Goal: Task Accomplishment & Management: Manage account settings

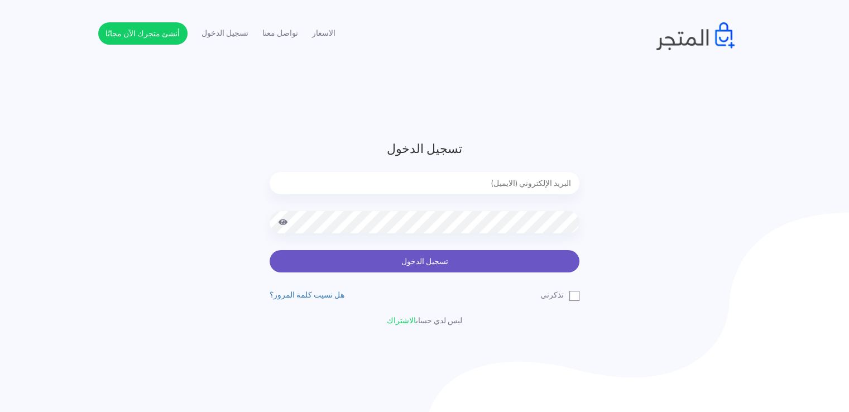
type input "[EMAIL_ADDRESS][DOMAIN_NAME]"
click at [430, 260] on button "تسجيل الدخول" at bounding box center [425, 261] width 310 height 22
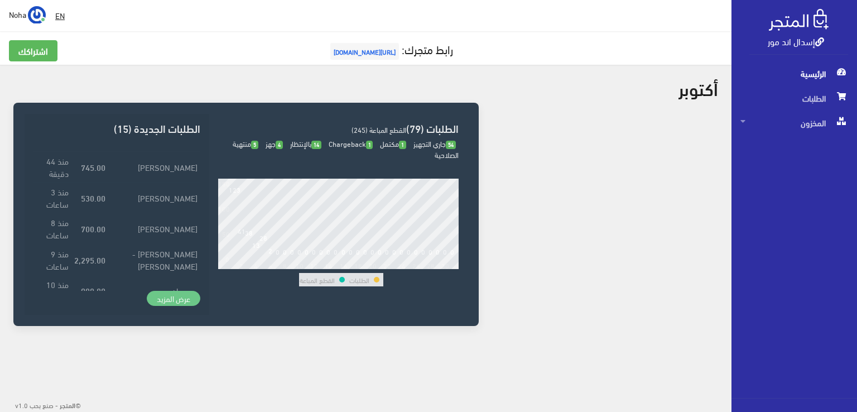
click at [182, 298] on link "عرض المزيد" at bounding box center [174, 299] width 54 height 16
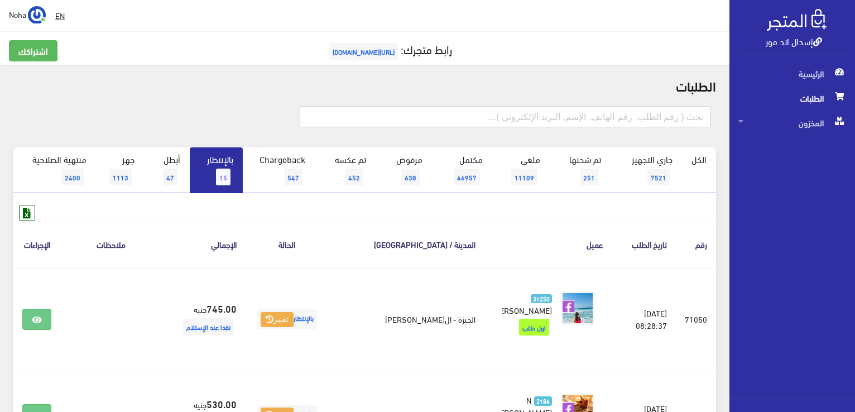
click at [579, 119] on input "text" at bounding box center [505, 116] width 411 height 21
type input "71043"
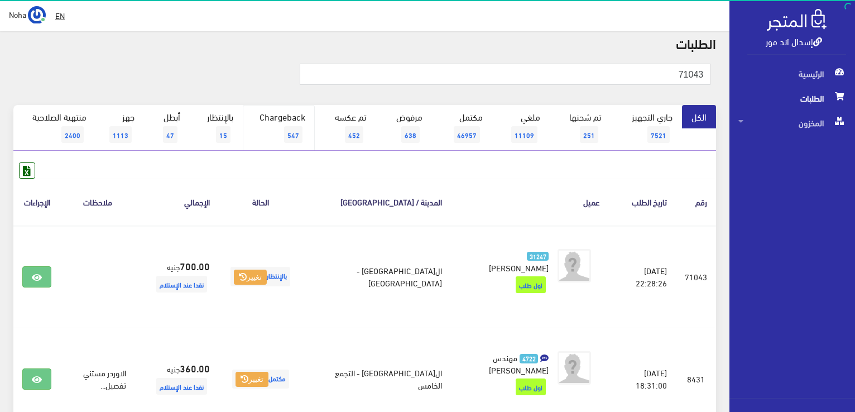
scroll to position [112, 0]
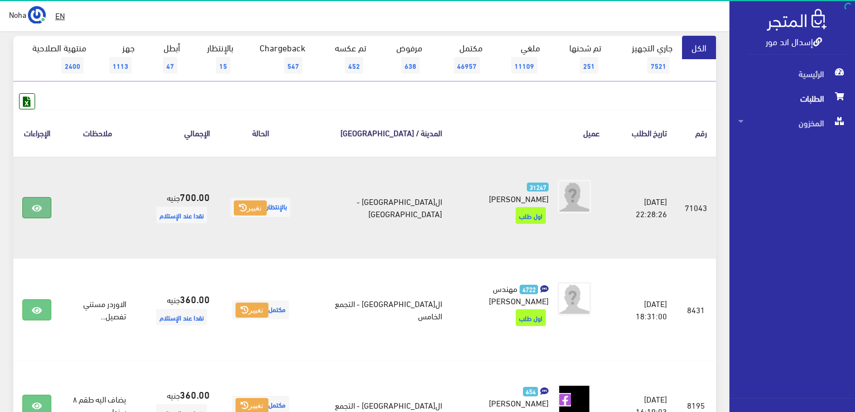
click at [35, 204] on icon at bounding box center [37, 208] width 10 height 9
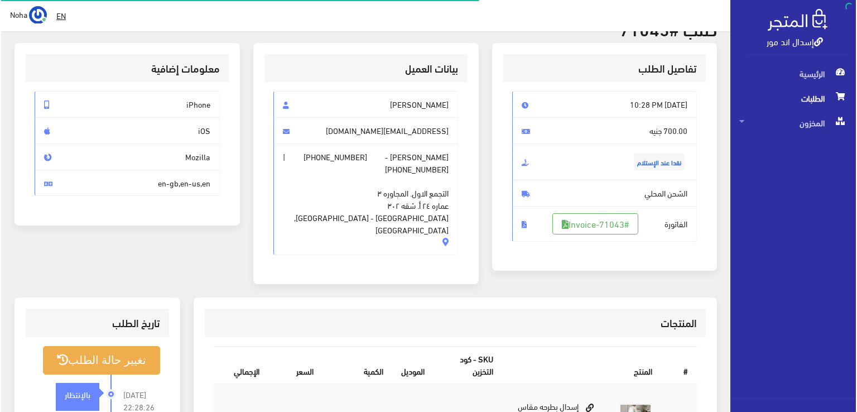
scroll to position [223, 0]
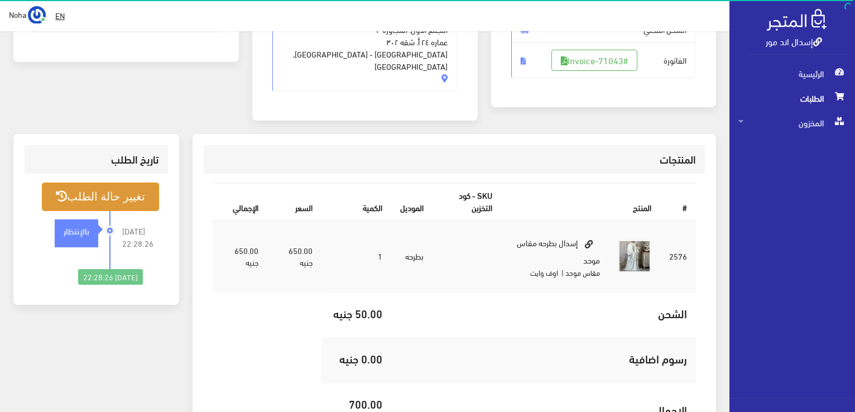
click at [117, 183] on button "تغيير حالة الطلب" at bounding box center [100, 197] width 117 height 28
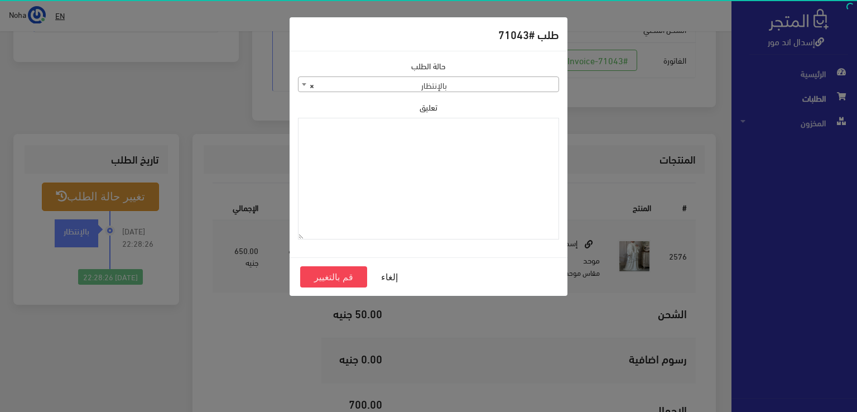
click at [301, 83] on span at bounding box center [304, 84] width 11 height 15
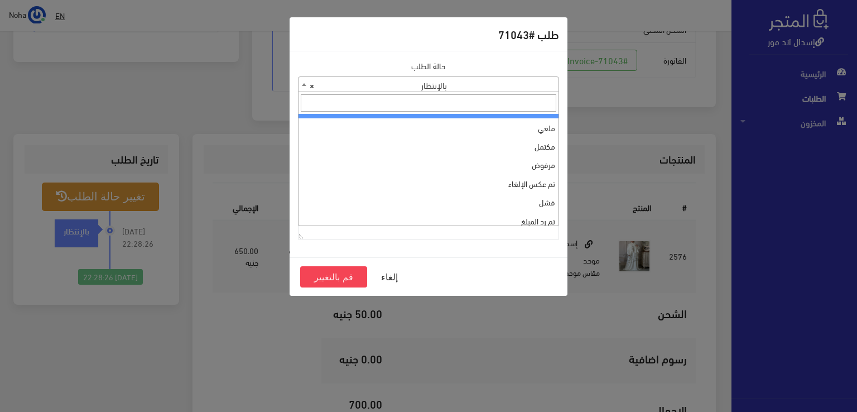
scroll to position [0, 0]
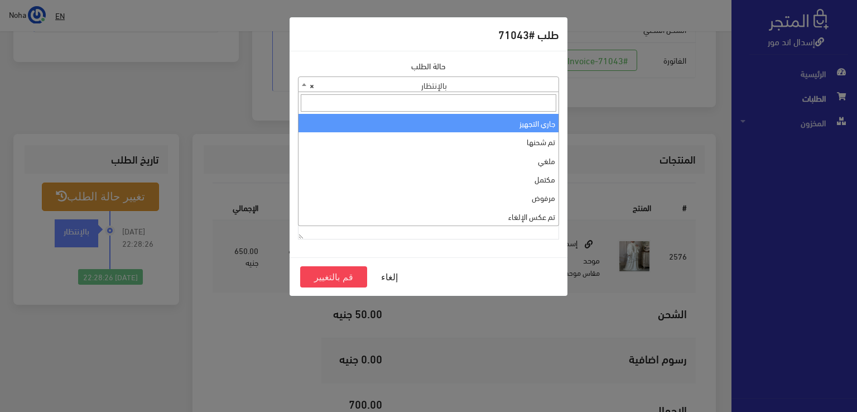
select select "1"
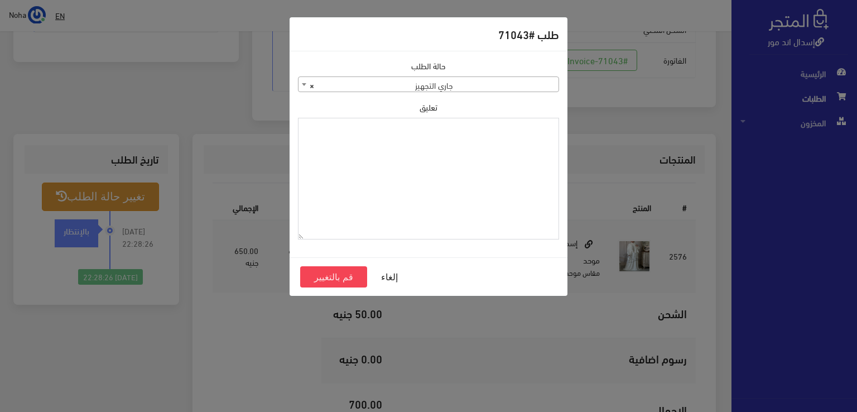
drag, startPoint x: 438, startPoint y: 134, endPoint x: 392, endPoint y: 169, distance: 57.4
click at [392, 169] on textarea "تعليق" at bounding box center [428, 179] width 261 height 122
click at [439, 144] on textarea "تعليق" at bounding box center [428, 179] width 261 height 122
drag, startPoint x: 517, startPoint y: 128, endPoint x: 576, endPoint y: 132, distance: 58.7
click at [576, 131] on div "طلب #71043 حالة الطلب جاري التجهيز تم شحنها ملغي مكتمل مرفوض تم عكس الإلغاء فشل…" at bounding box center [428, 206] width 857 height 412
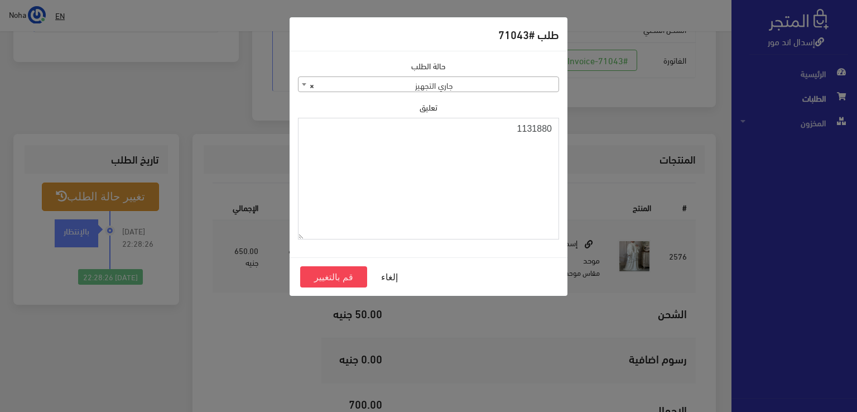
drag, startPoint x: 466, startPoint y: 145, endPoint x: 405, endPoint y: 148, distance: 61.0
click at [405, 148] on textarea "1131880" at bounding box center [428, 179] width 261 height 122
drag, startPoint x: 515, startPoint y: 127, endPoint x: 561, endPoint y: 127, distance: 46.3
click at [561, 127] on div "حالة الطلب جاري التجهيز تم شحنها ملغي مكتمل مرفوض تم عكس الإلغاء فشل تم رد المب…" at bounding box center [428, 154] width 275 height 189
drag, startPoint x: 391, startPoint y: 161, endPoint x: 514, endPoint y: 125, distance: 128.6
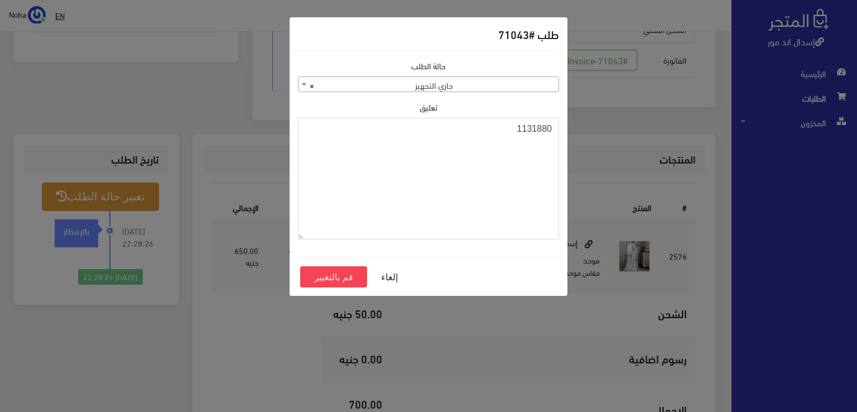
click at [514, 125] on textarea "1131880" at bounding box center [428, 179] width 261 height 122
drag, startPoint x: 516, startPoint y: 128, endPoint x: 556, endPoint y: 128, distance: 39.6
click at [556, 128] on textarea "1131880" at bounding box center [428, 179] width 261 height 122
drag, startPoint x: 443, startPoint y: 141, endPoint x: 383, endPoint y: 172, distance: 67.4
click at [383, 172] on textarea "1131880" at bounding box center [428, 179] width 261 height 122
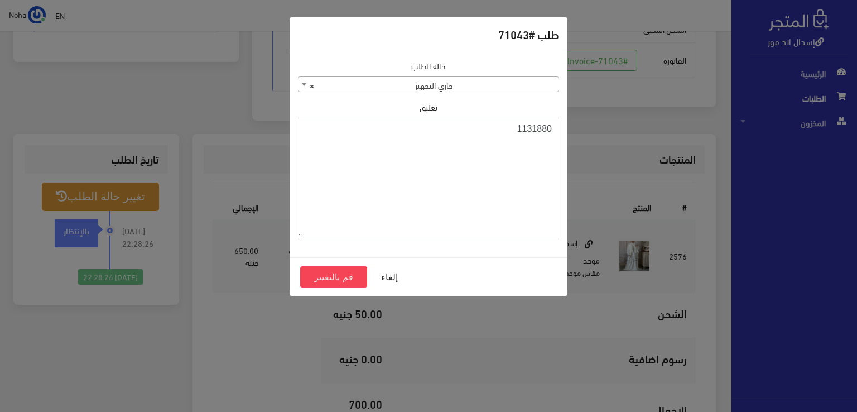
click at [553, 125] on textarea "1131880" at bounding box center [428, 179] width 261 height 122
drag, startPoint x: 552, startPoint y: 128, endPoint x: 484, endPoint y: 133, distance: 67.8
click at [484, 133] on textarea "1131880" at bounding box center [428, 179] width 261 height 122
drag, startPoint x: 483, startPoint y: 130, endPoint x: 436, endPoint y: 190, distance: 76.4
click at [436, 190] on textarea "1131880" at bounding box center [428, 179] width 261 height 122
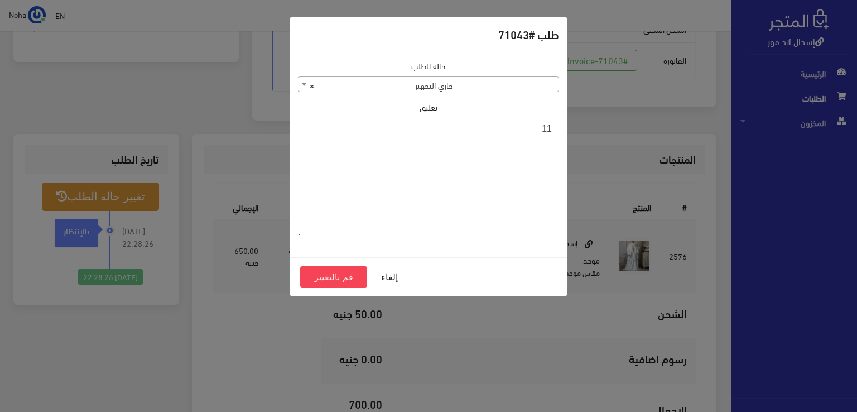
type textarea "1"
drag, startPoint x: 516, startPoint y: 127, endPoint x: 559, endPoint y: 129, distance: 43.6
click at [562, 128] on div "حالة الطلب جاري التجهيز تم شحنها ملغي مكتمل مرفوض تم عكس الإلغاء فشل تم رد المب…" at bounding box center [428, 154] width 275 height 189
type textarea "1131880"
click at [338, 275] on button "قم بالتغيير" at bounding box center [333, 276] width 67 height 21
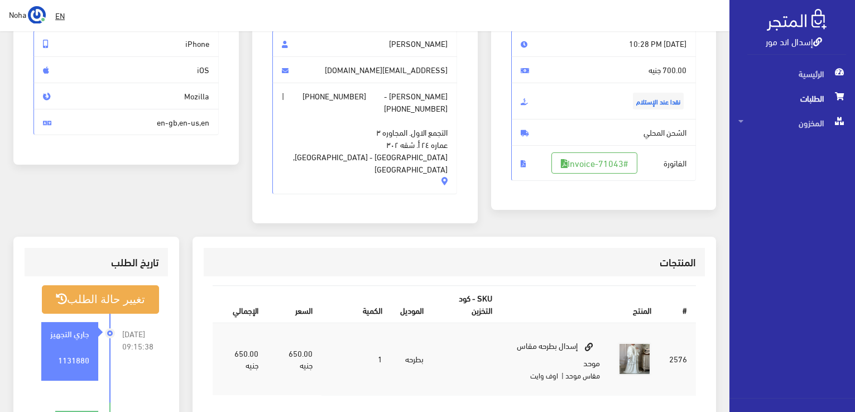
scroll to position [112, 0]
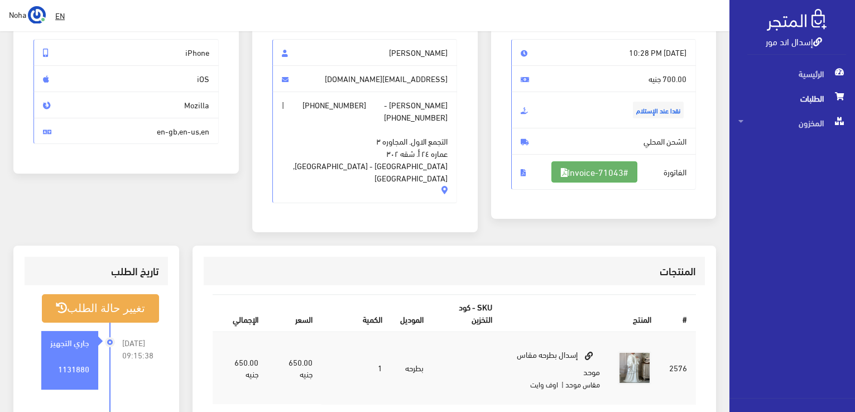
click at [581, 167] on link "#Invoice-71043" at bounding box center [595, 171] width 86 height 21
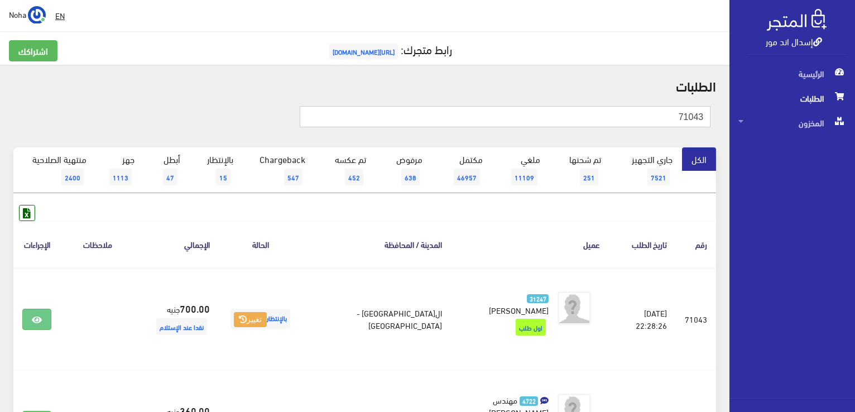
click at [601, 114] on input "71043" at bounding box center [505, 116] width 411 height 21
type input "7"
type input "71014"
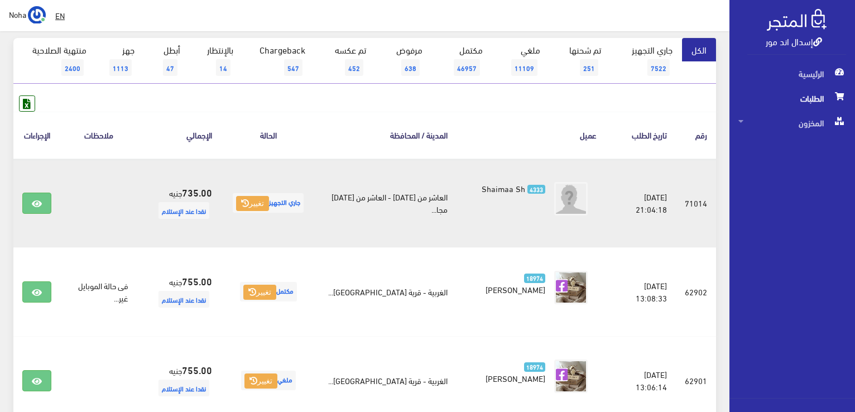
scroll to position [112, 0]
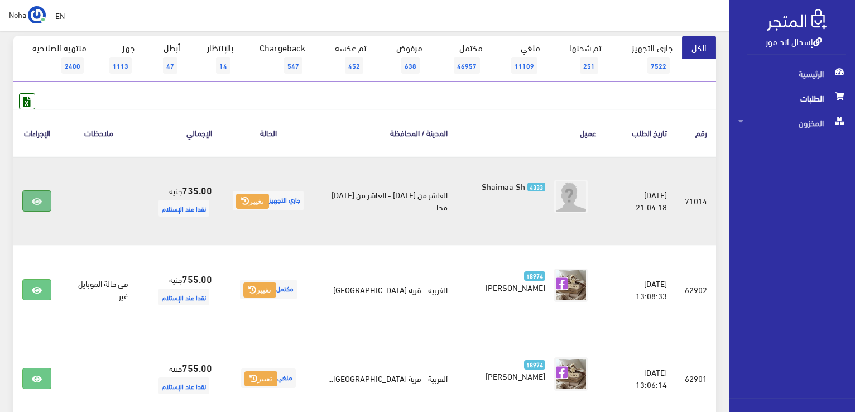
click at [32, 197] on icon at bounding box center [37, 201] width 10 height 9
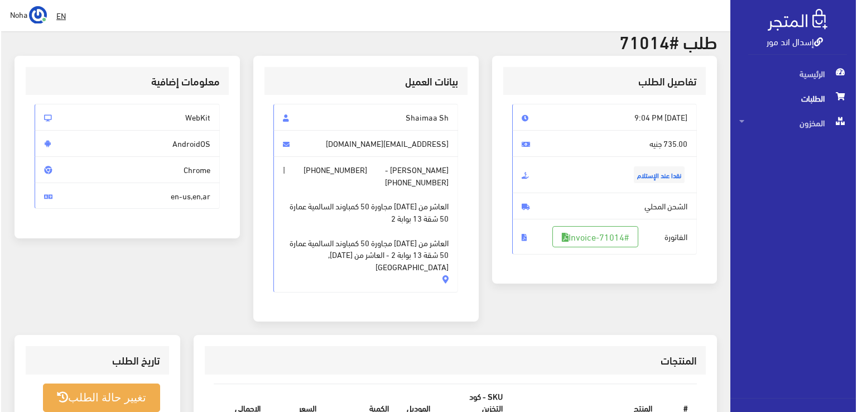
scroll to position [167, 0]
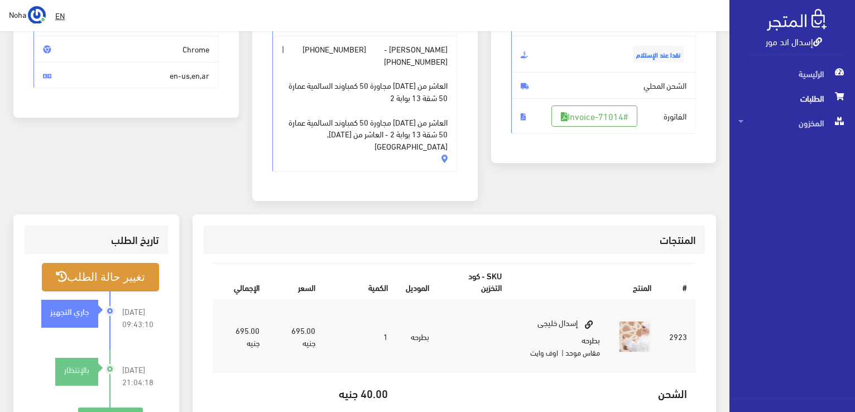
click at [136, 263] on button "تغيير حالة الطلب" at bounding box center [100, 277] width 117 height 28
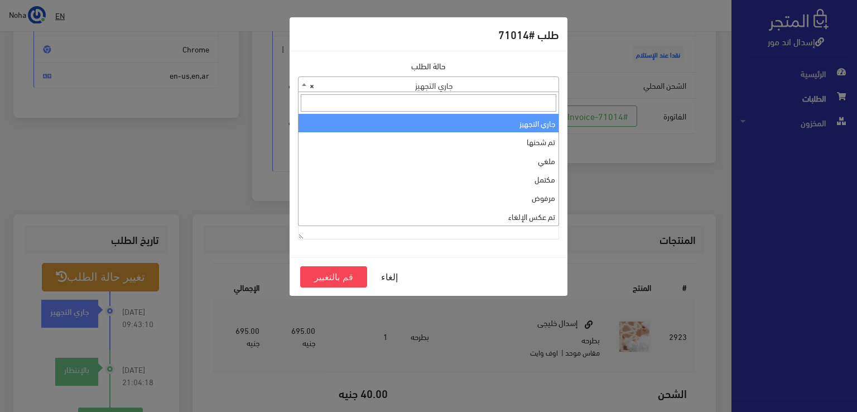
click at [302, 83] on b at bounding box center [304, 84] width 4 height 3
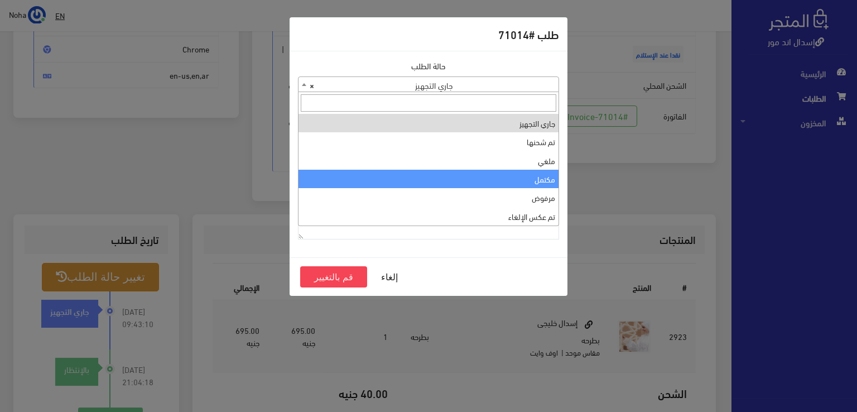
select select "4"
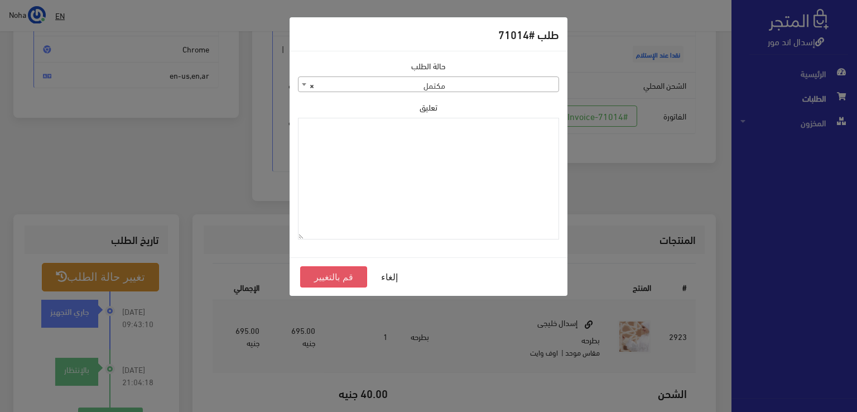
click at [342, 275] on button "قم بالتغيير" at bounding box center [333, 276] width 67 height 21
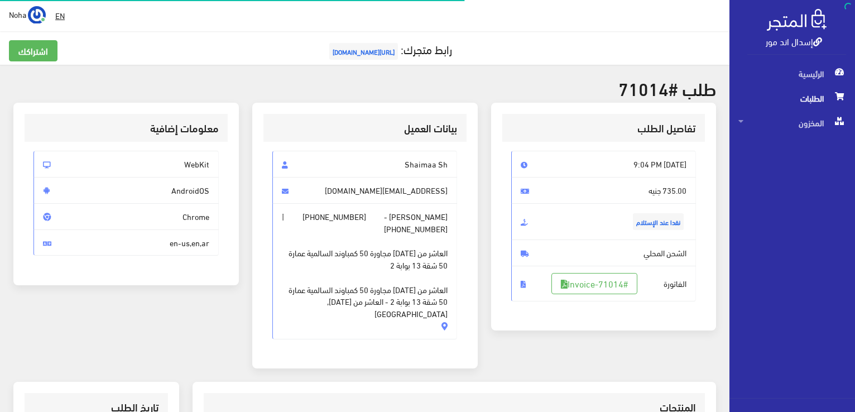
scroll to position [160, 0]
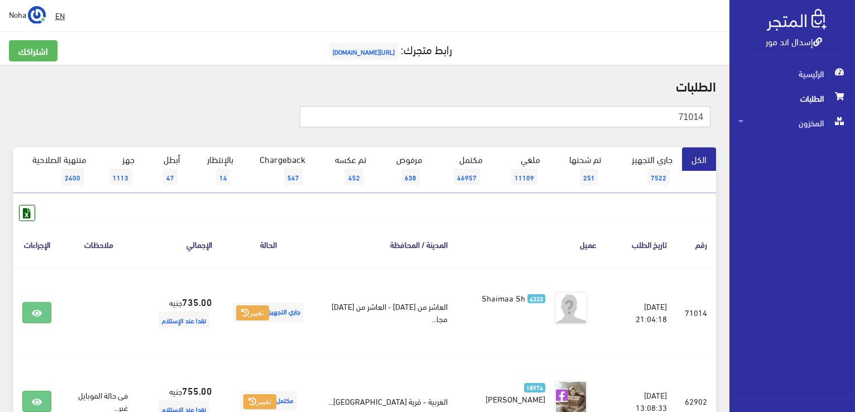
click at [668, 120] on input "71014" at bounding box center [505, 116] width 411 height 21
type input "7"
type input "71016"
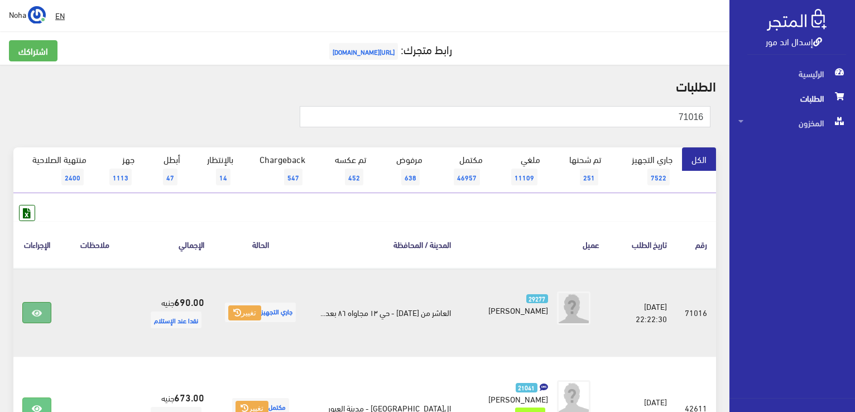
click at [37, 313] on icon at bounding box center [37, 313] width 10 height 9
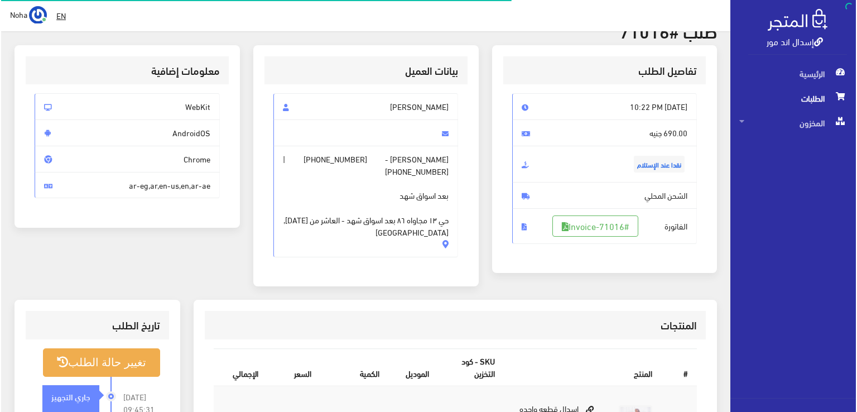
scroll to position [167, 0]
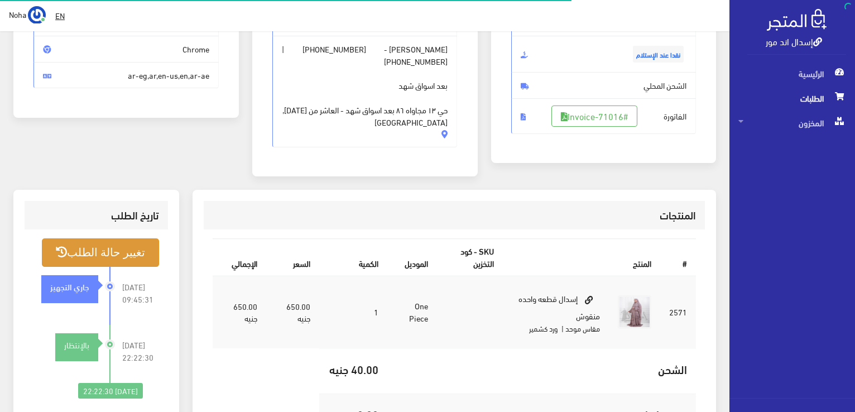
click at [117, 247] on button "تغيير حالة الطلب" at bounding box center [100, 252] width 117 height 28
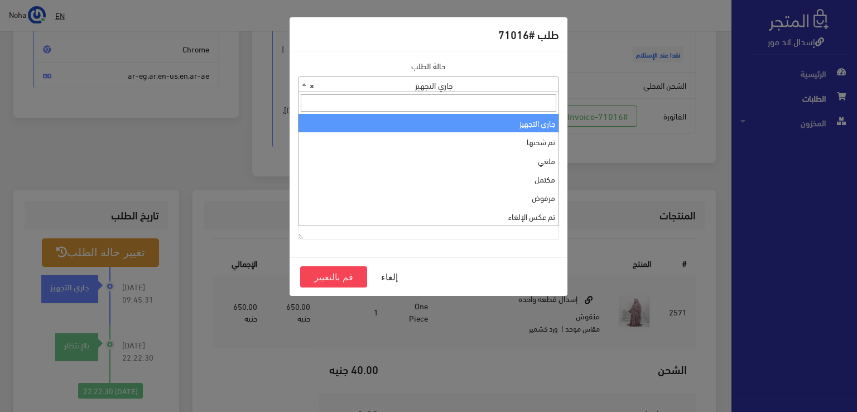
click at [302, 83] on b at bounding box center [304, 84] width 4 height 3
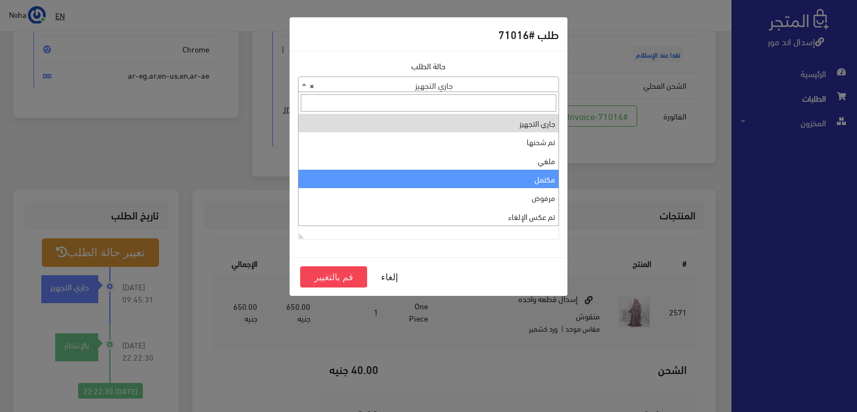
select select "4"
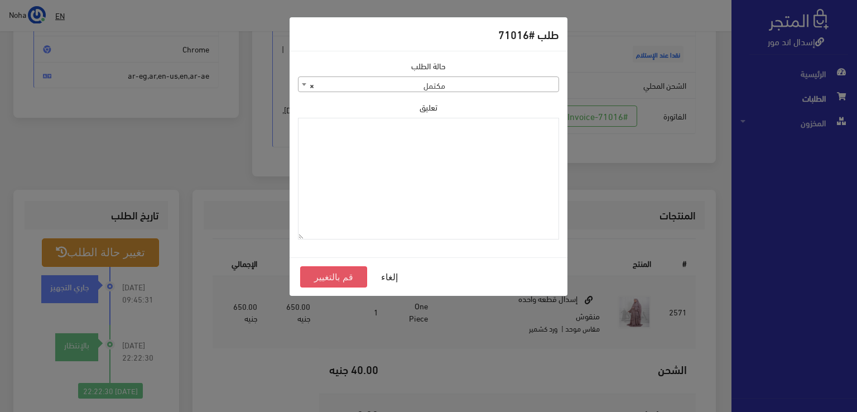
click at [339, 274] on button "قم بالتغيير" at bounding box center [333, 276] width 67 height 21
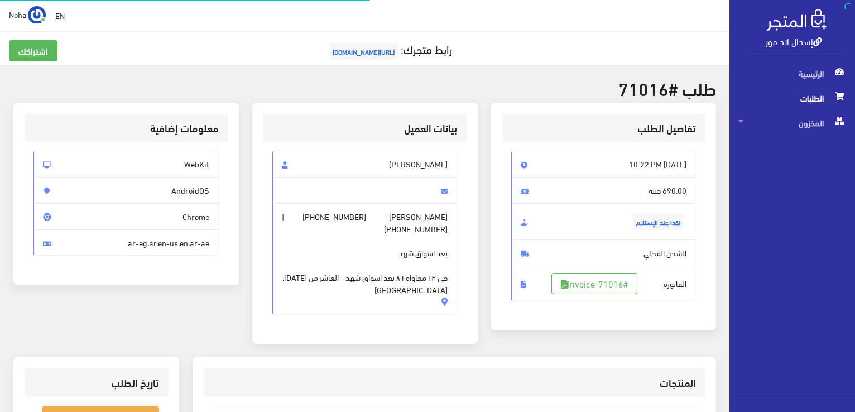
scroll to position [160, 0]
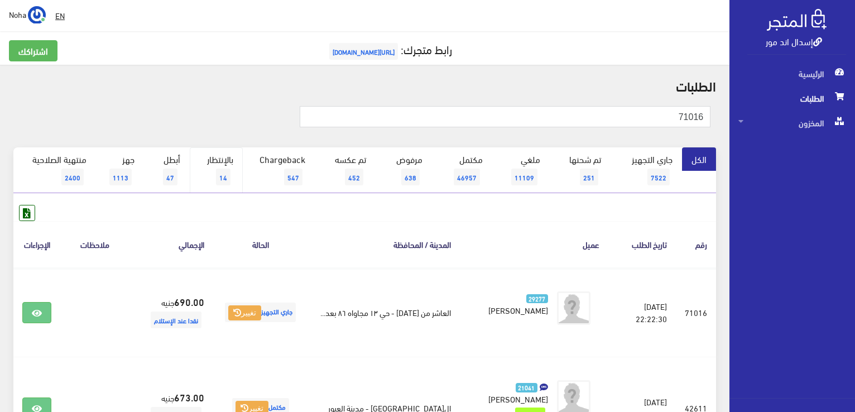
click at [222, 170] on span "14" at bounding box center [223, 177] width 15 height 17
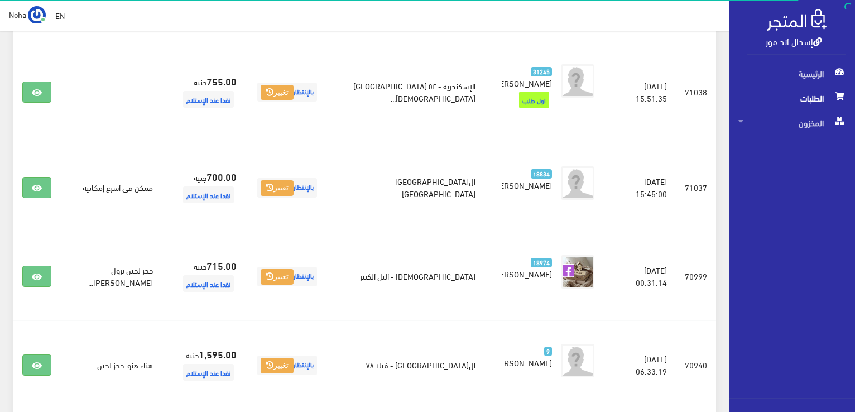
scroll to position [1193, 0]
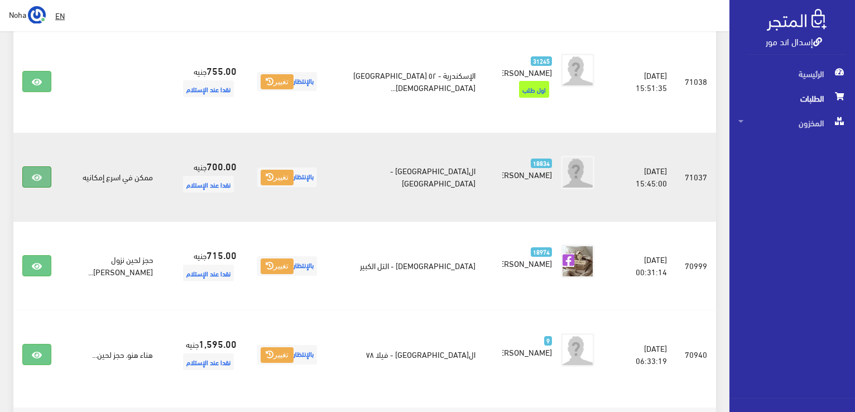
click at [40, 173] on icon at bounding box center [37, 177] width 10 height 9
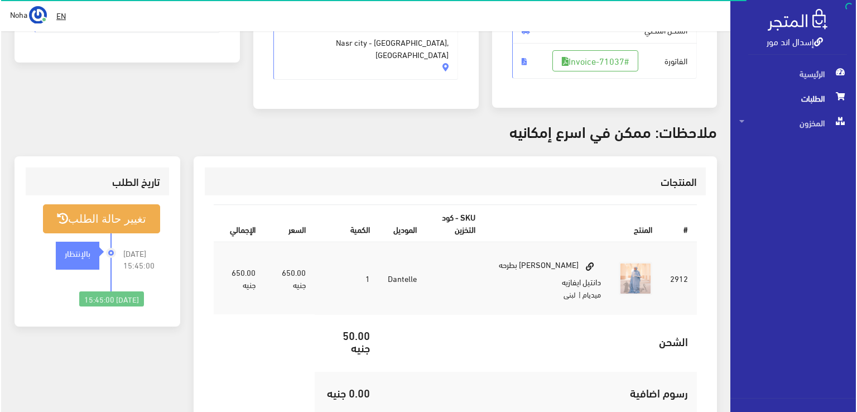
scroll to position [223, 0]
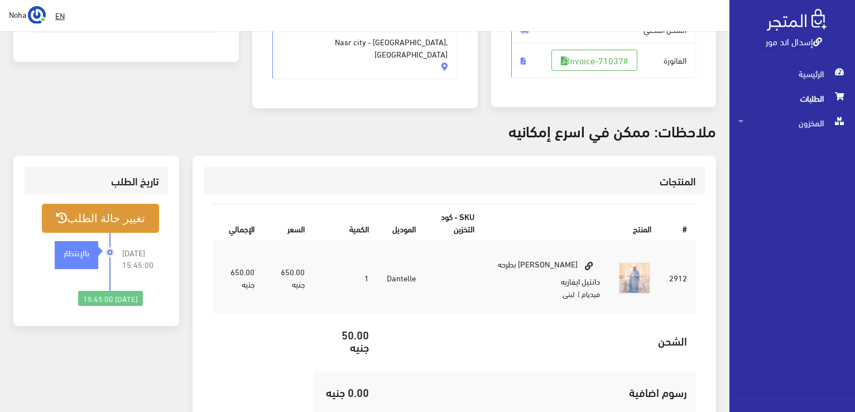
click at [118, 213] on button "تغيير حالة الطلب" at bounding box center [100, 218] width 117 height 28
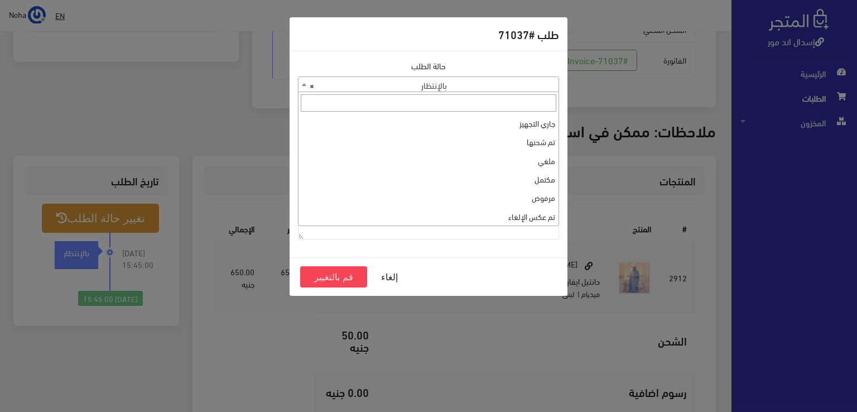
click at [305, 83] on b at bounding box center [304, 84] width 4 height 3
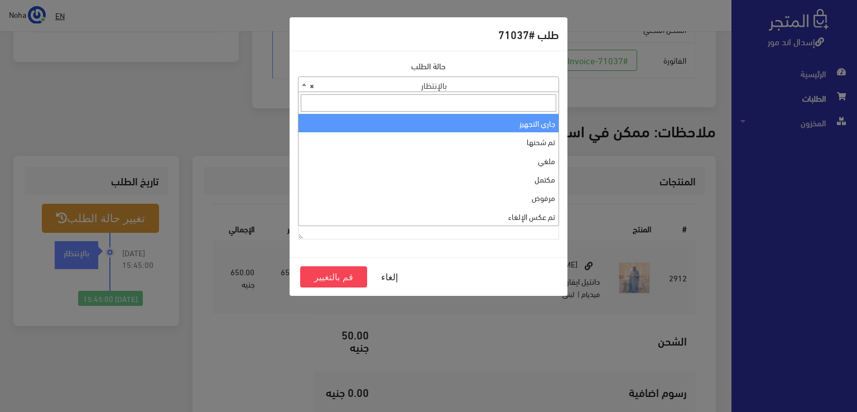
select select "1"
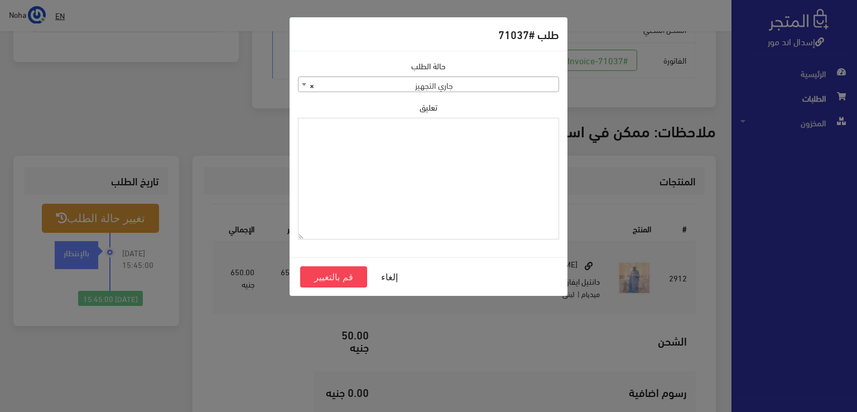
paste textarea "1131880"
type textarea "1131880"
click at [343, 280] on button "قم بالتغيير" at bounding box center [333, 276] width 67 height 21
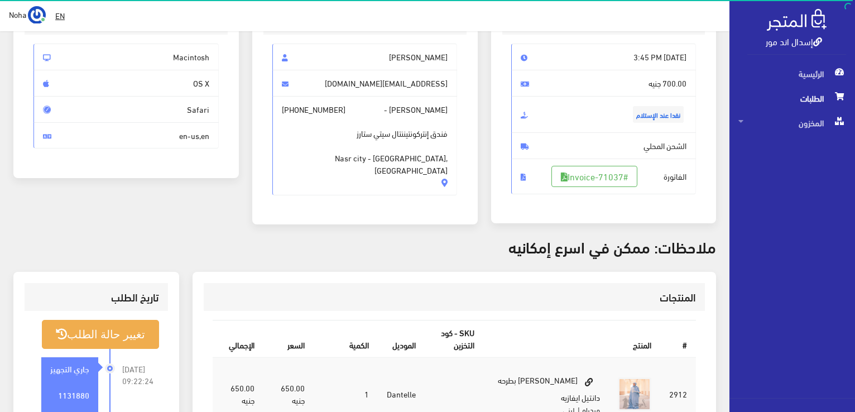
scroll to position [112, 0]
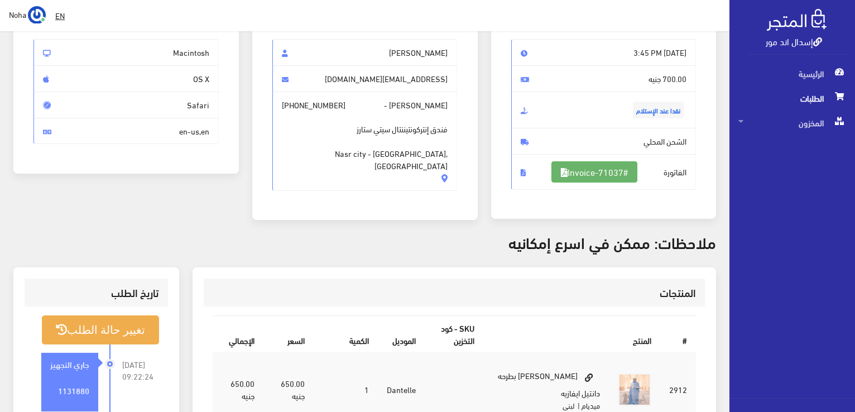
click at [612, 172] on link "#Invoice-71037" at bounding box center [595, 171] width 86 height 21
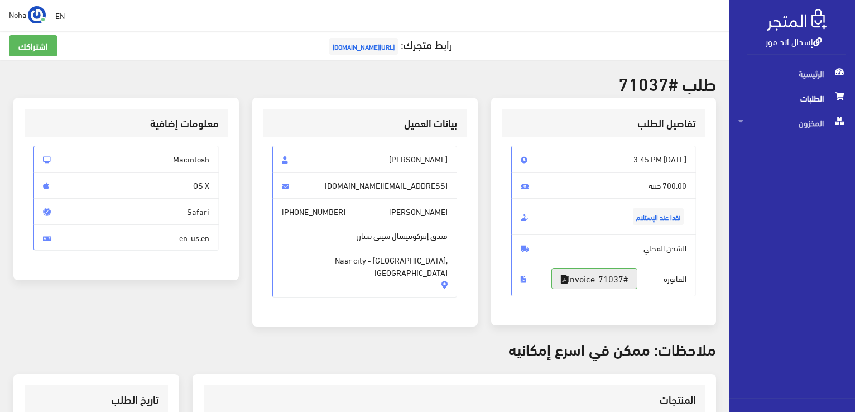
scroll to position [0, 0]
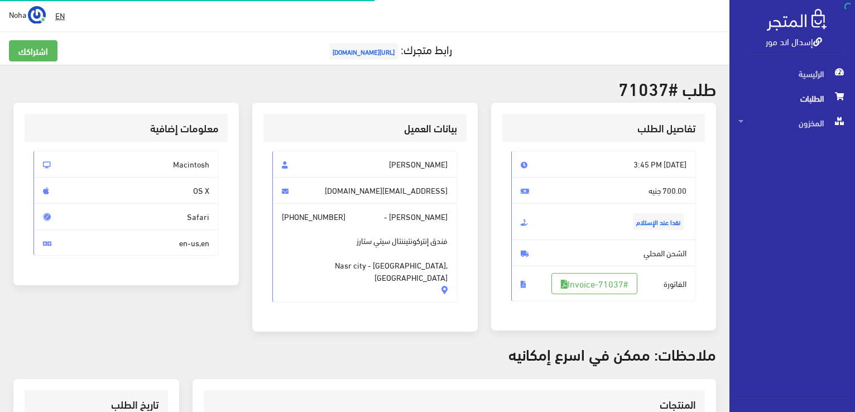
scroll to position [219, 0]
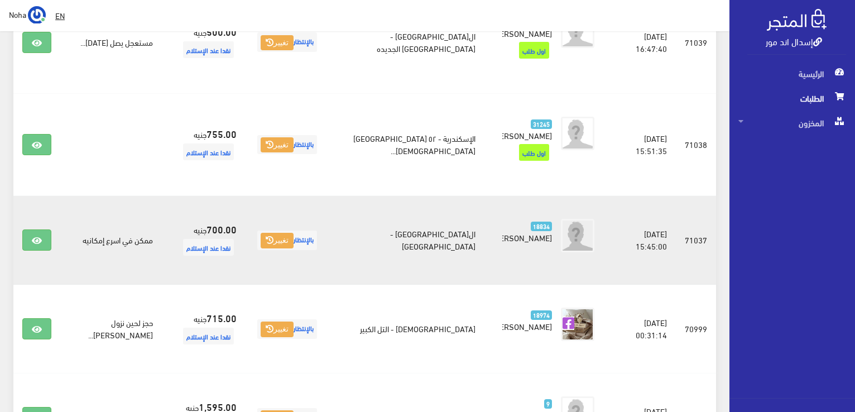
scroll to position [1081, 0]
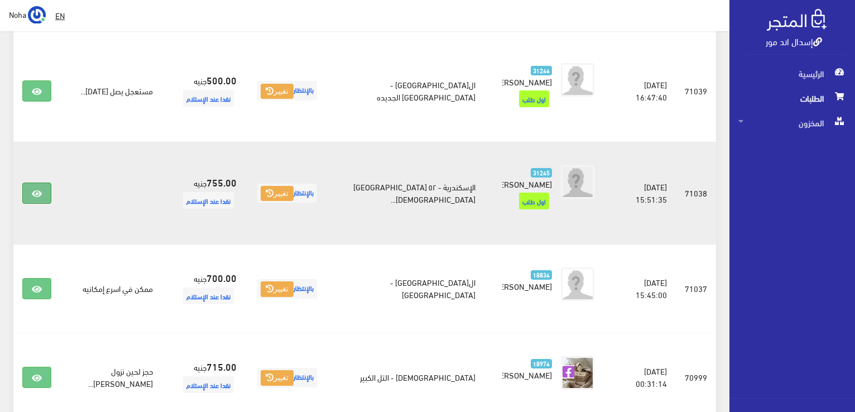
click at [40, 189] on icon at bounding box center [37, 193] width 10 height 9
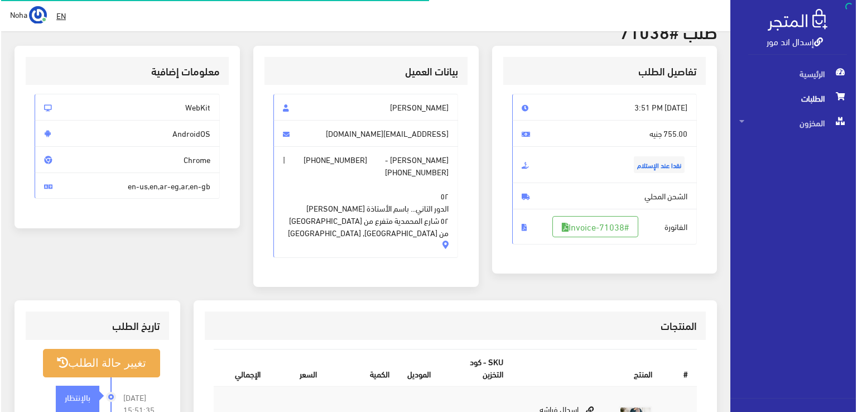
scroll to position [167, 0]
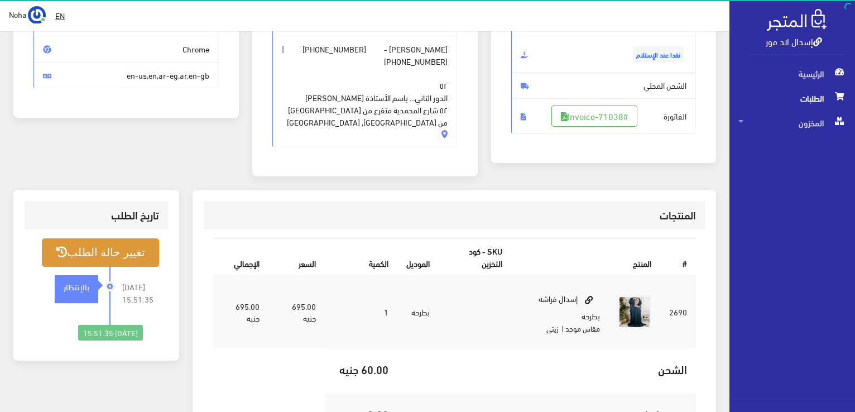
click at [116, 250] on button "تغيير حالة الطلب" at bounding box center [100, 252] width 117 height 28
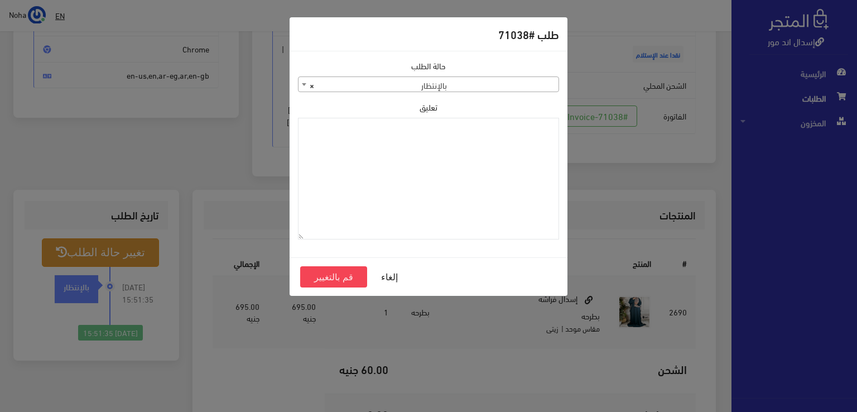
click at [303, 84] on b at bounding box center [304, 84] width 4 height 3
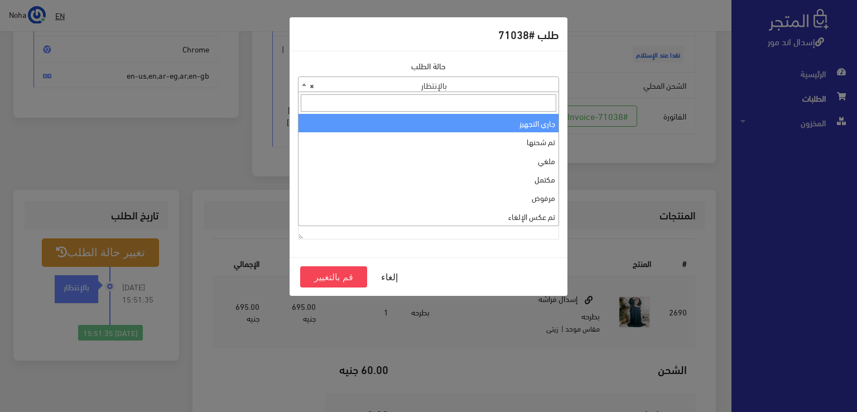
select select "1"
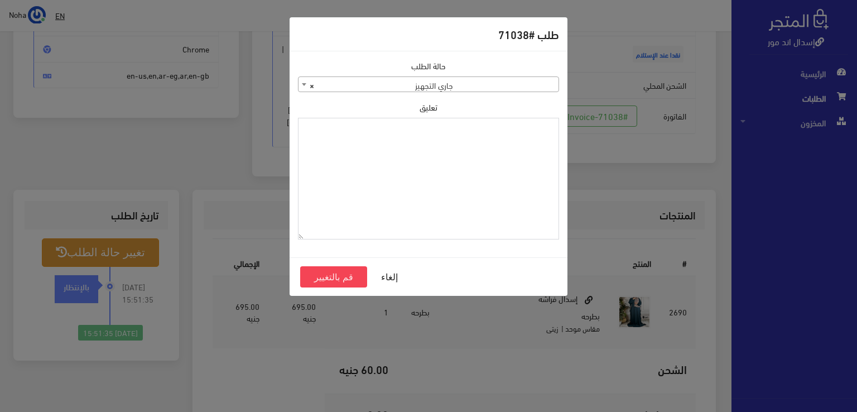
paste textarea "1131880"
type textarea "1131880"
click at [350, 279] on button "قم بالتغيير" at bounding box center [333, 276] width 67 height 21
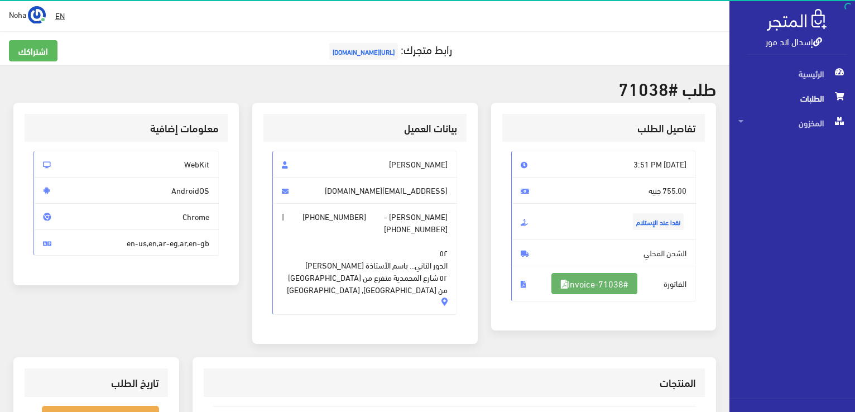
click at [610, 281] on link "#Invoice-71038" at bounding box center [595, 283] width 86 height 21
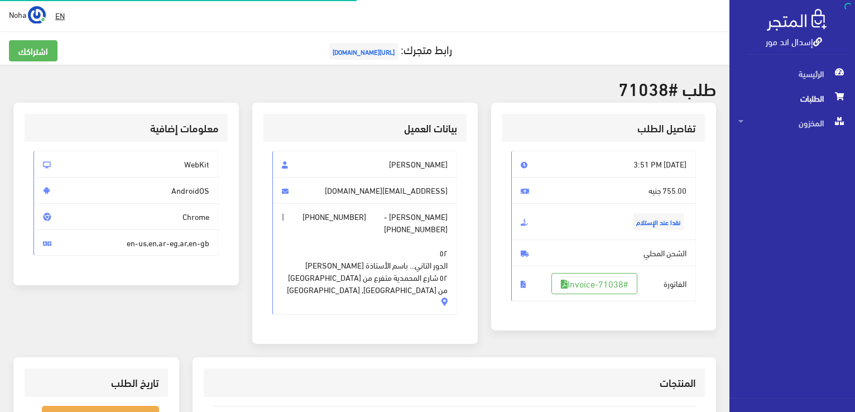
scroll to position [160, 0]
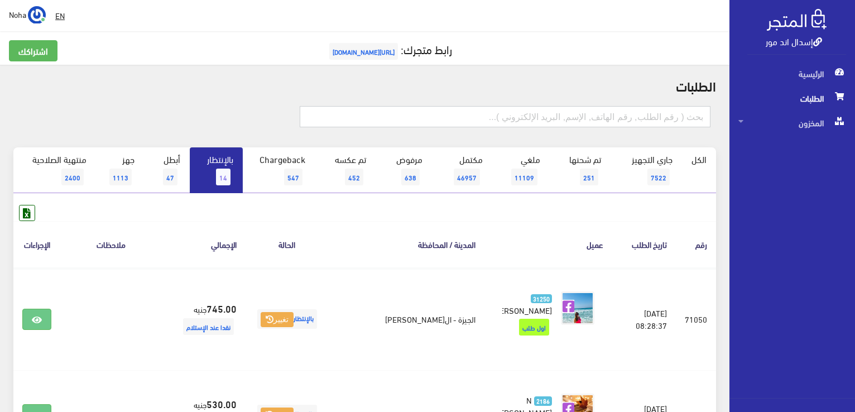
click at [506, 114] on input "text" at bounding box center [505, 116] width 411 height 21
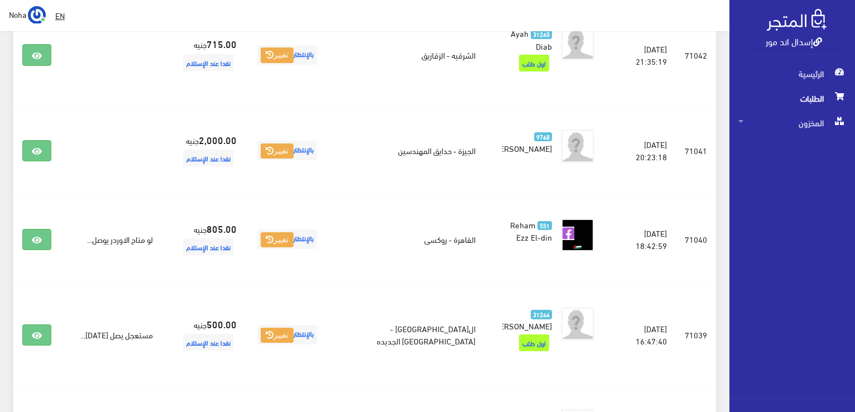
scroll to position [949, 0]
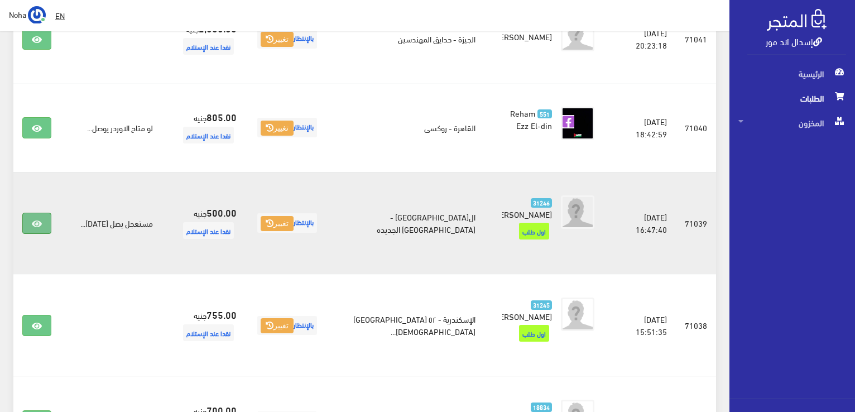
click at [34, 219] on icon at bounding box center [37, 223] width 10 height 9
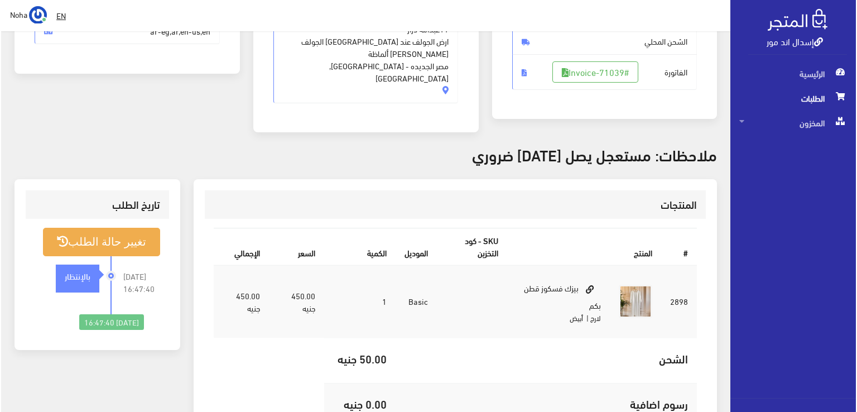
scroll to position [223, 0]
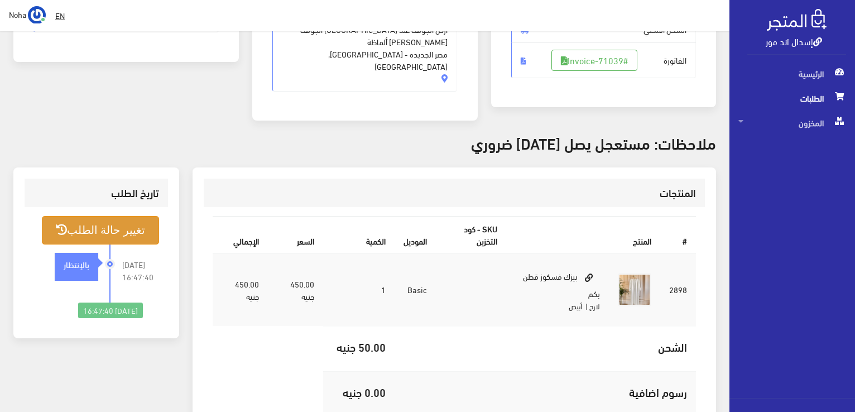
click at [107, 218] on button "تغيير حالة الطلب" at bounding box center [100, 230] width 117 height 28
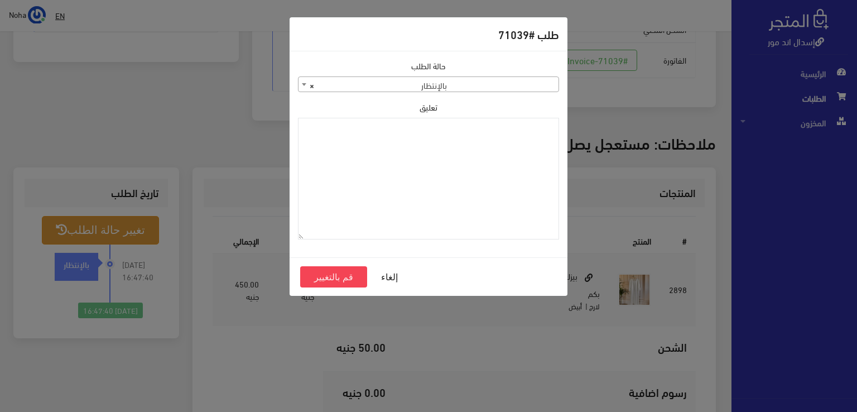
click at [304, 84] on b at bounding box center [304, 84] width 4 height 3
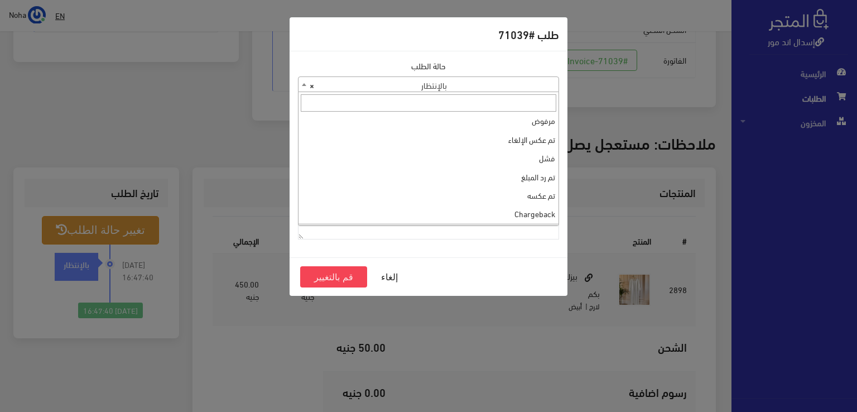
scroll to position [0, 0]
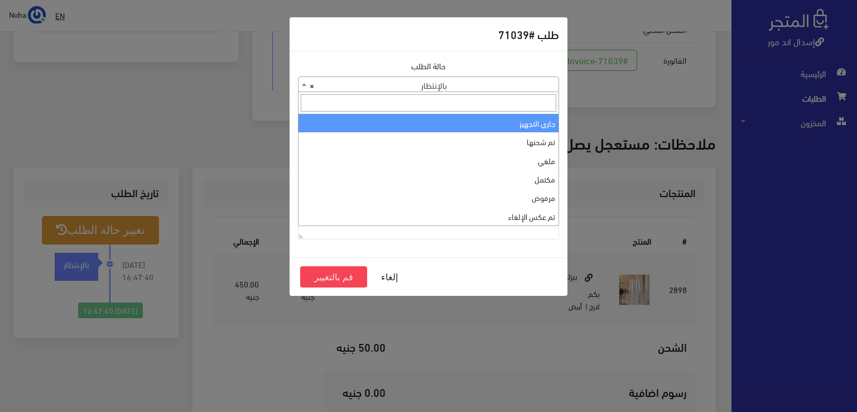
select select "1"
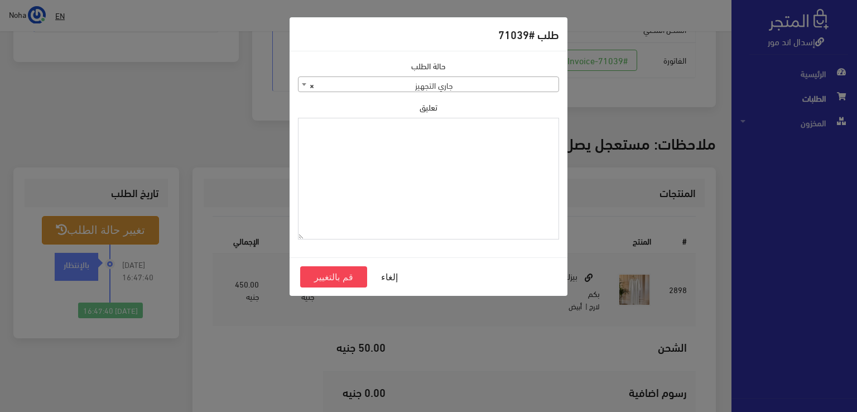
paste textarea "1131880"
type textarea "1131880"
click at [327, 276] on button "قم بالتغيير" at bounding box center [333, 276] width 67 height 21
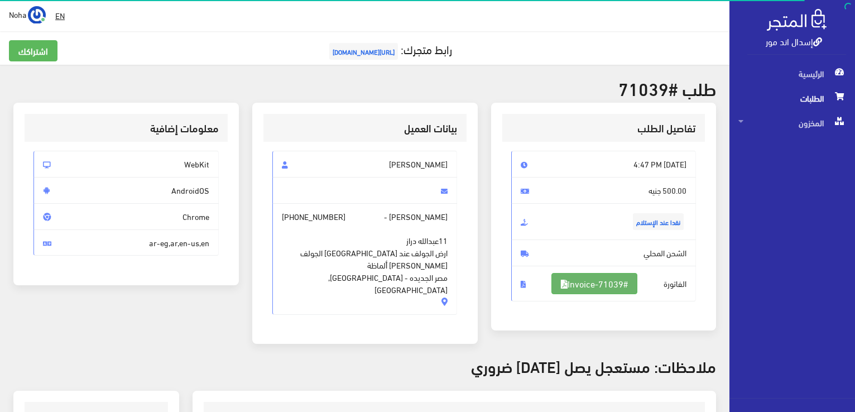
click at [589, 284] on link "#Invoice-71039" at bounding box center [595, 283] width 86 height 21
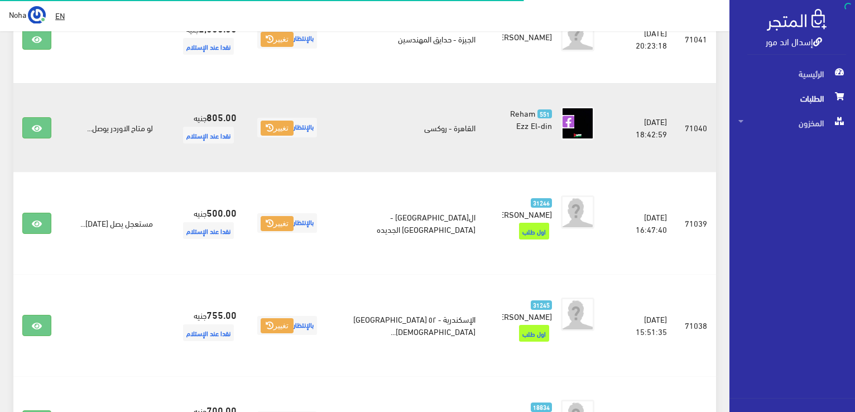
scroll to position [837, 0]
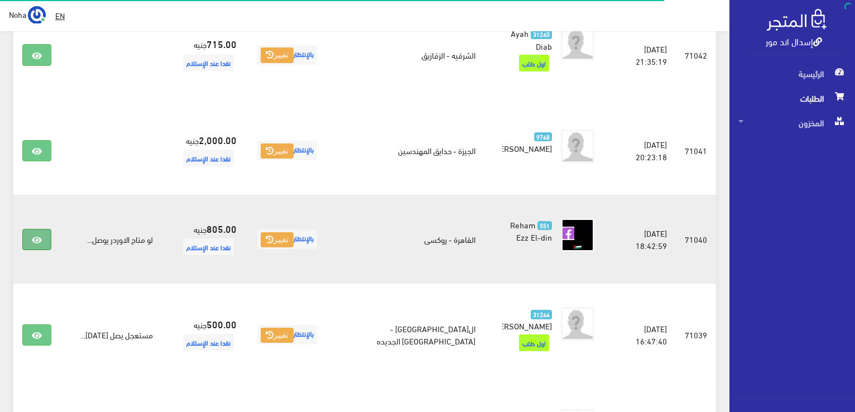
click at [39, 236] on icon at bounding box center [37, 240] width 10 height 9
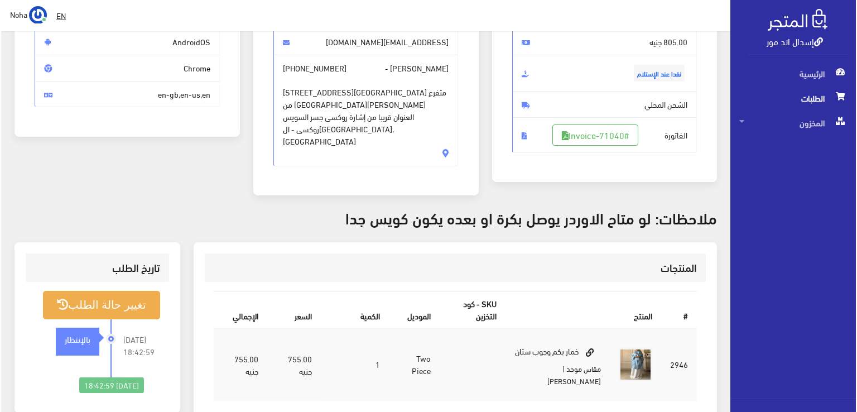
scroll to position [167, 0]
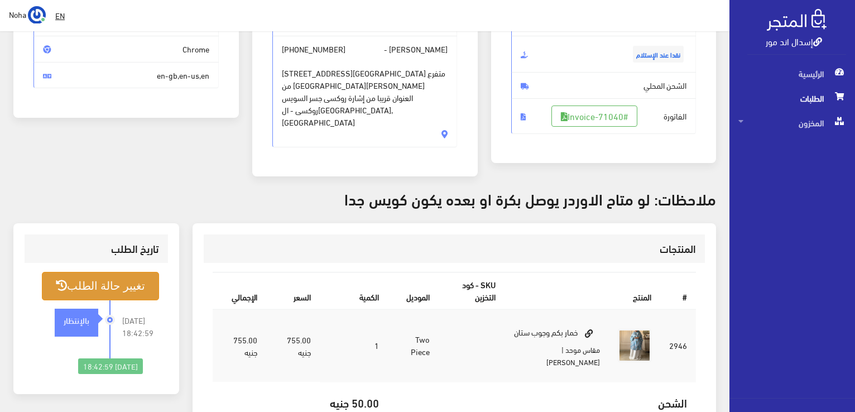
click at [138, 272] on button "تغيير حالة الطلب" at bounding box center [100, 286] width 117 height 28
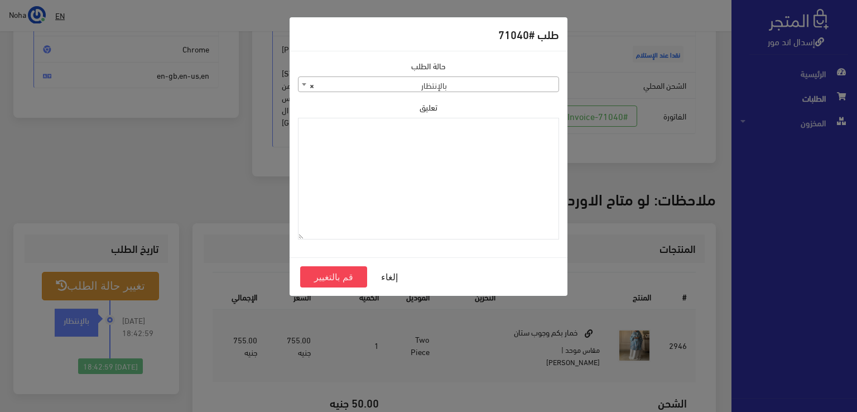
click at [302, 83] on b at bounding box center [304, 84] width 4 height 3
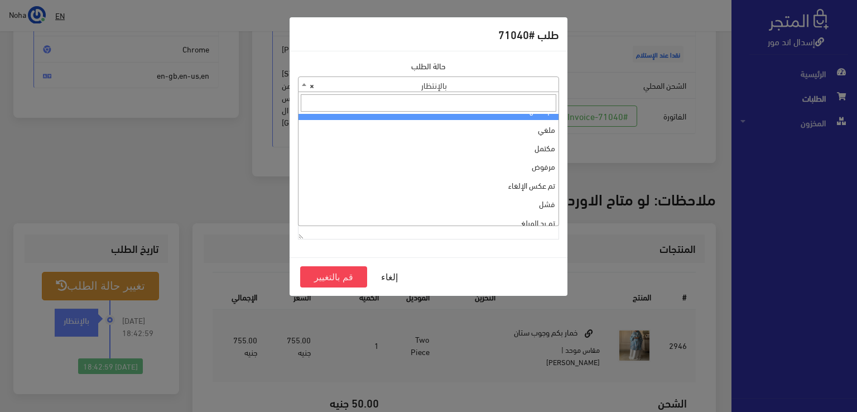
scroll to position [0, 0]
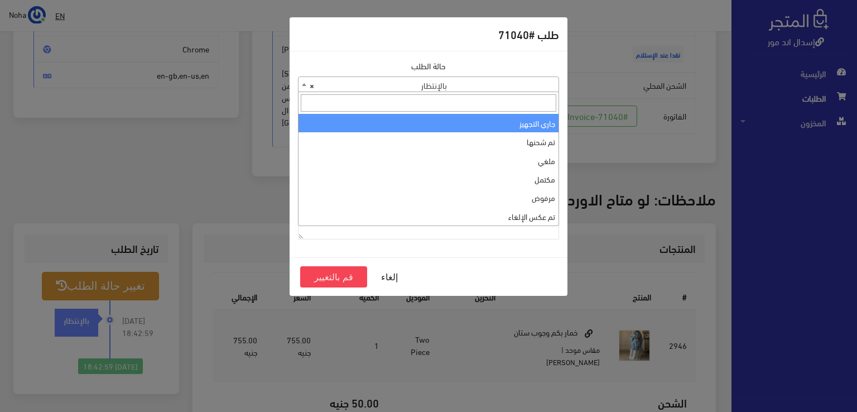
select select "1"
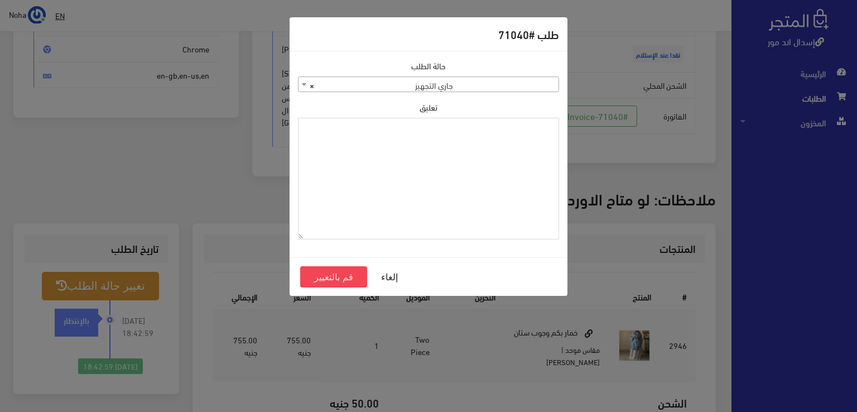
paste textarea "1131880"
type textarea "1131880"
click at [337, 279] on button "قم بالتغيير" at bounding box center [333, 276] width 67 height 21
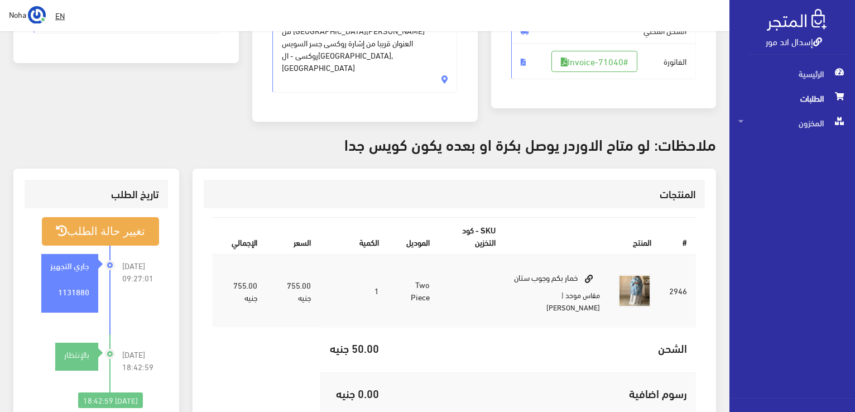
scroll to position [223, 0]
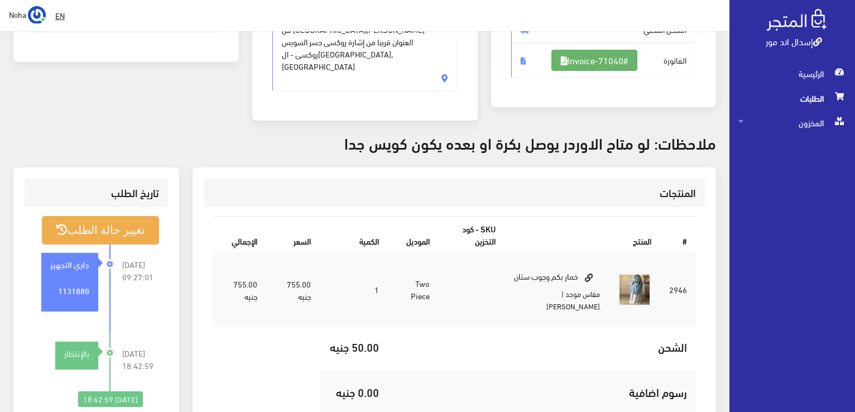
click at [578, 58] on link "#Invoice-71040" at bounding box center [595, 60] width 86 height 21
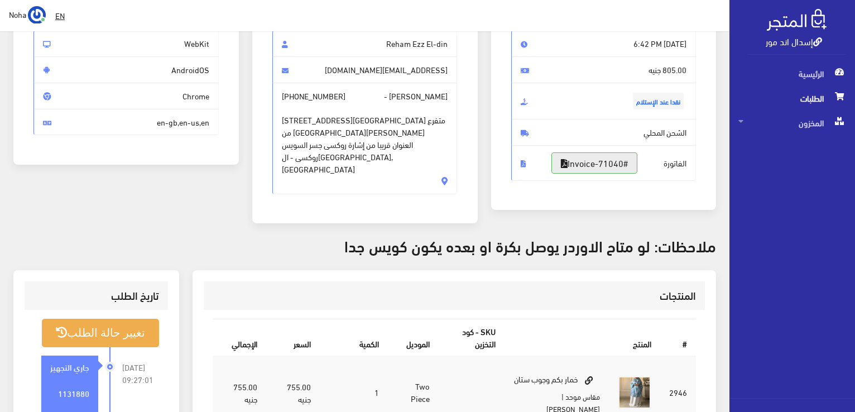
scroll to position [0, 0]
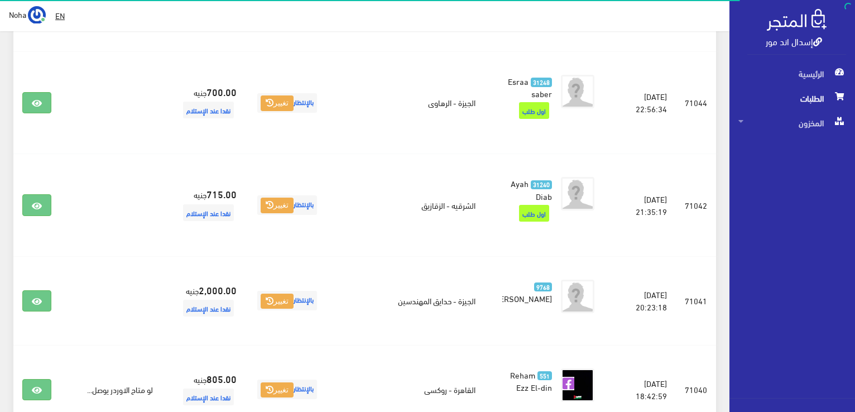
scroll to position [670, 0]
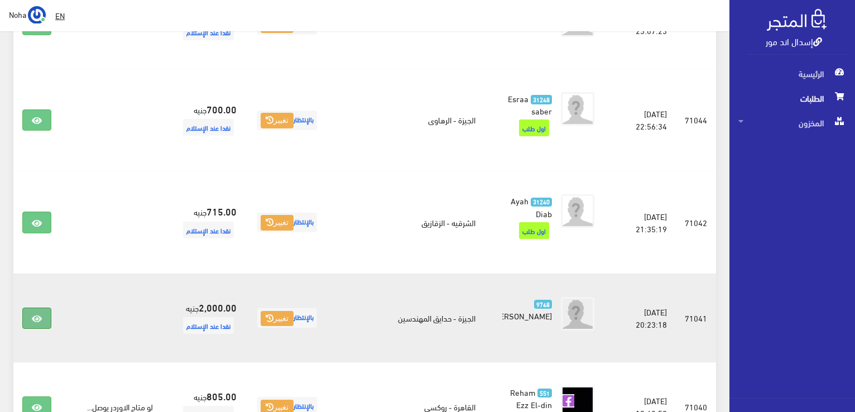
click at [38, 314] on icon at bounding box center [37, 318] width 10 height 9
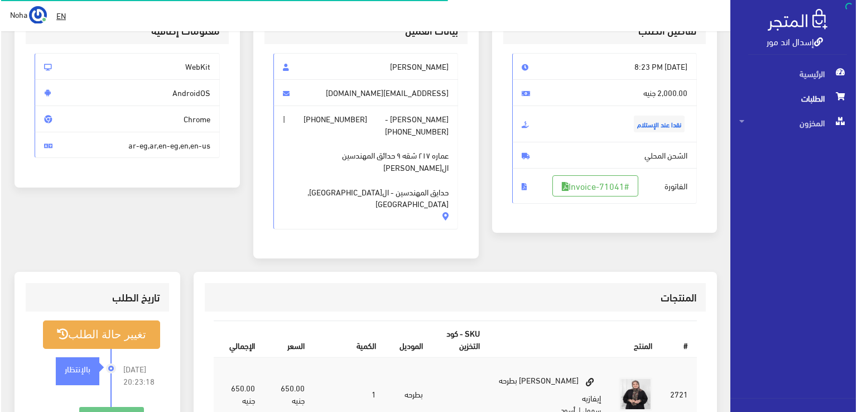
scroll to position [167, 0]
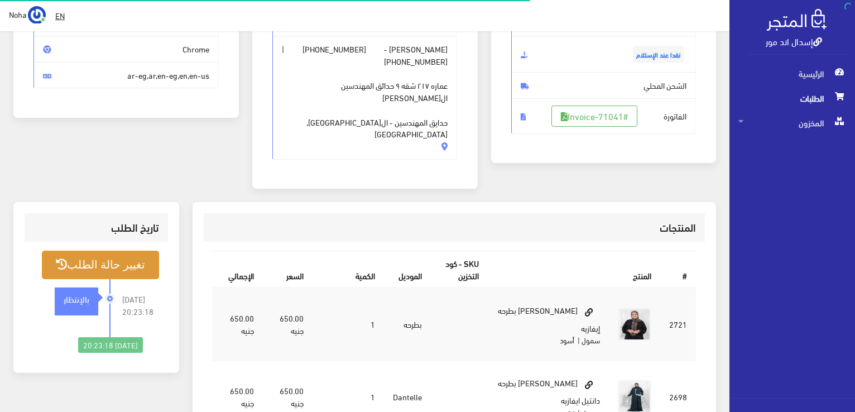
click at [114, 251] on button "تغيير حالة الطلب" at bounding box center [100, 265] width 117 height 28
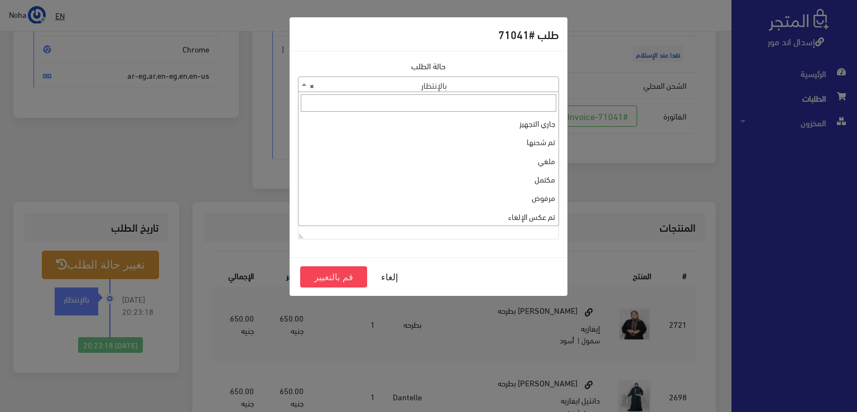
click at [301, 82] on span at bounding box center [304, 84] width 11 height 15
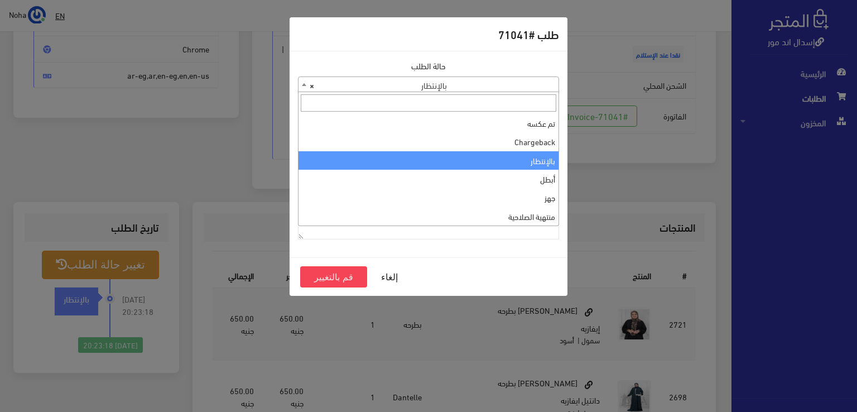
scroll to position [0, 0]
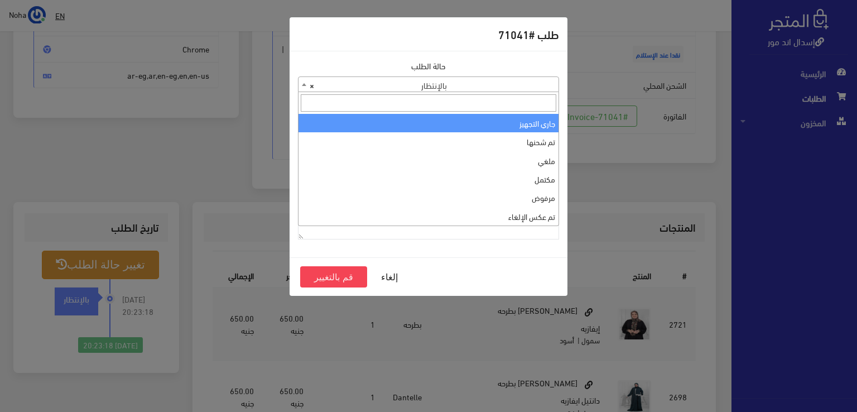
select select "1"
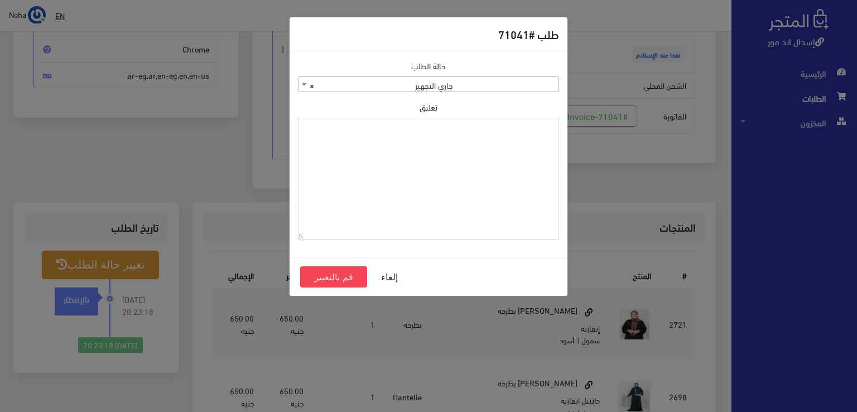
paste textarea "1131880"
type textarea "1131880"
click at [346, 275] on button "قم بالتغيير" at bounding box center [333, 276] width 67 height 21
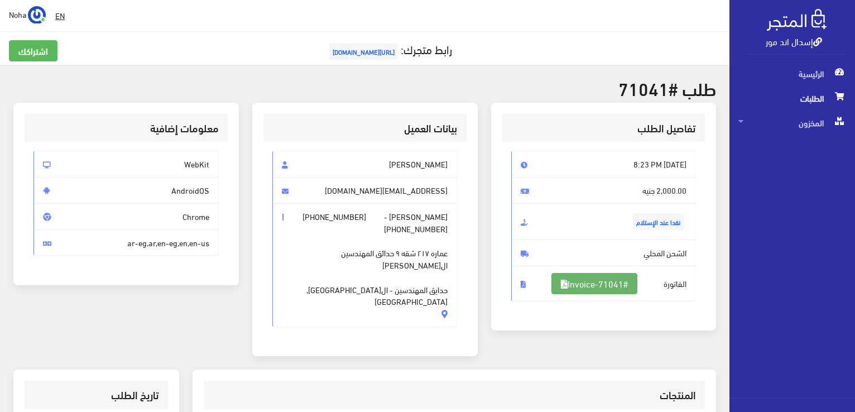
click at [608, 281] on link "#Invoice-71041" at bounding box center [595, 283] width 86 height 21
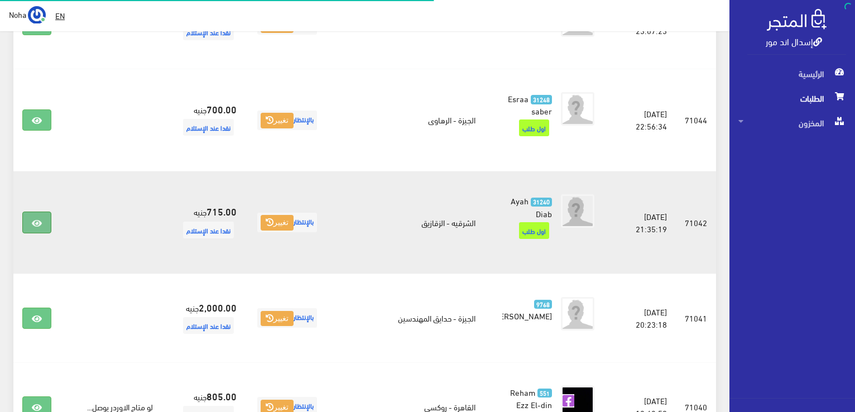
scroll to position [670, 0]
click at [36, 219] on icon at bounding box center [37, 223] width 10 height 9
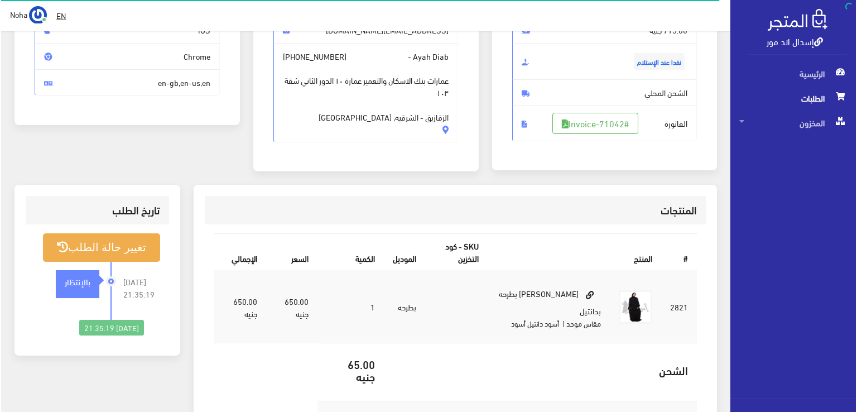
scroll to position [167, 0]
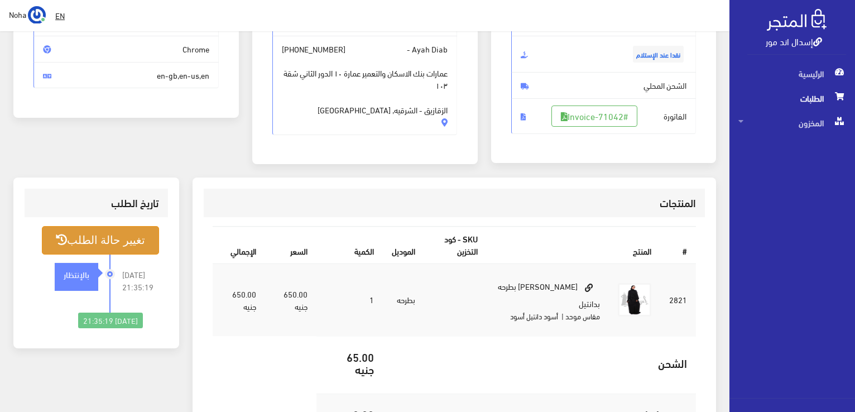
click at [96, 239] on button "تغيير حالة الطلب" at bounding box center [100, 240] width 117 height 28
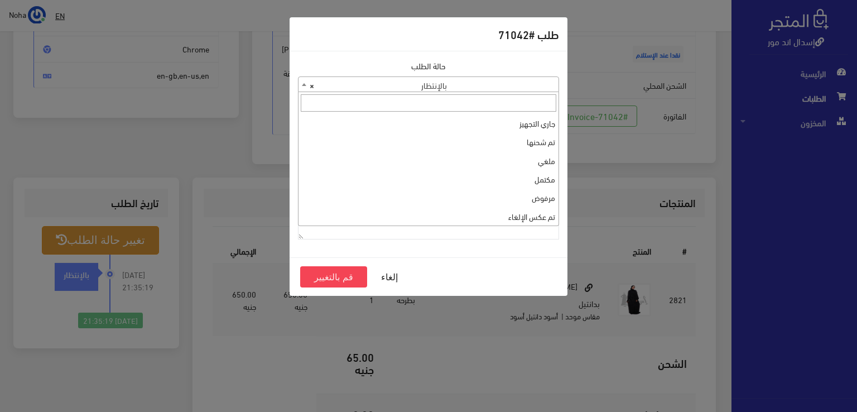
click at [304, 83] on b at bounding box center [304, 84] width 4 height 3
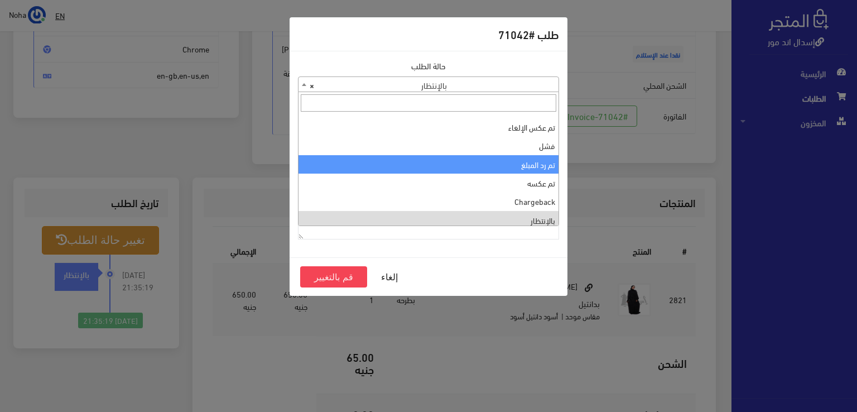
scroll to position [0, 0]
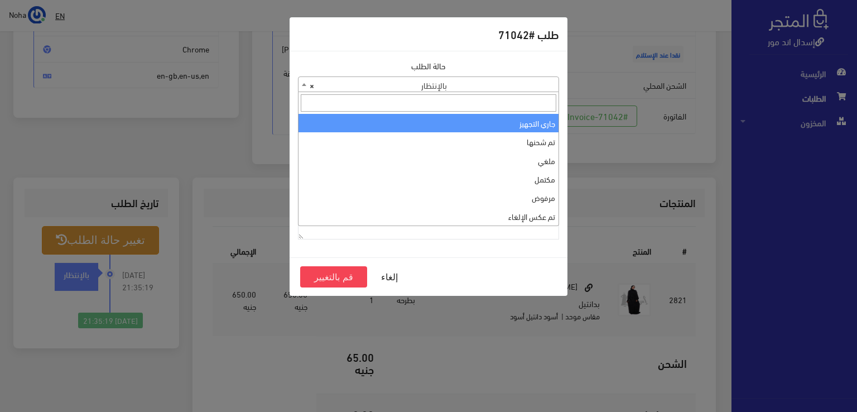
select select "1"
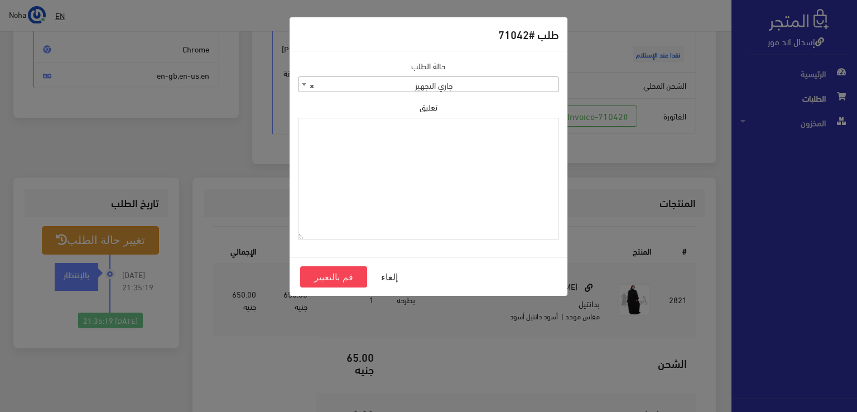
paste textarea "1131880"
type textarea "1131880"
click at [347, 274] on button "قم بالتغيير" at bounding box center [333, 276] width 67 height 21
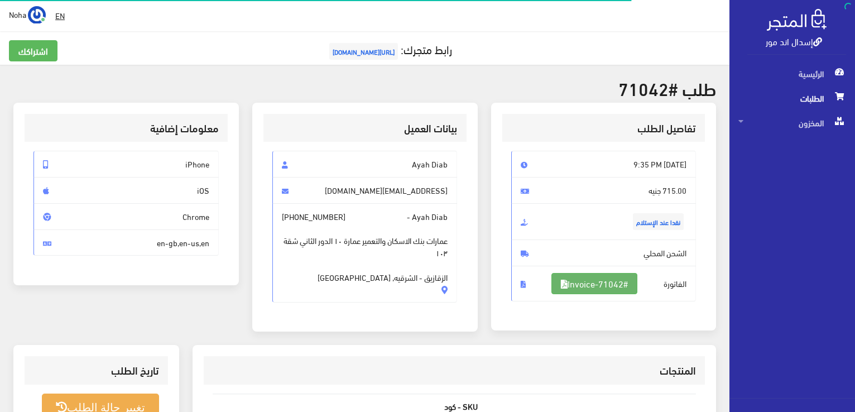
click at [604, 281] on link "#Invoice-71042" at bounding box center [595, 283] width 86 height 21
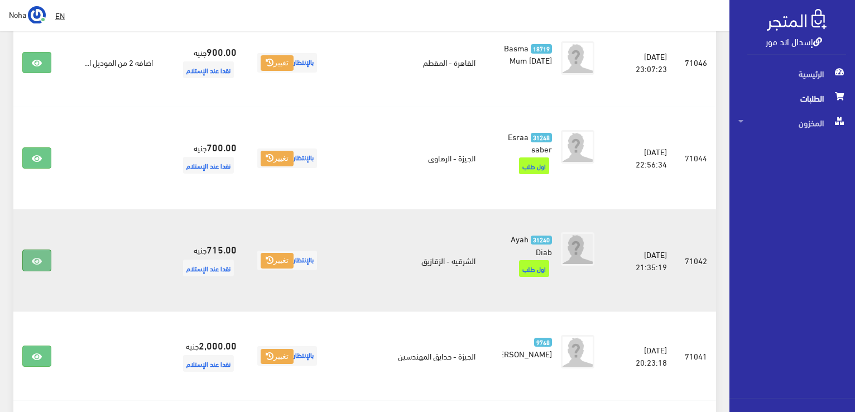
scroll to position [614, 0]
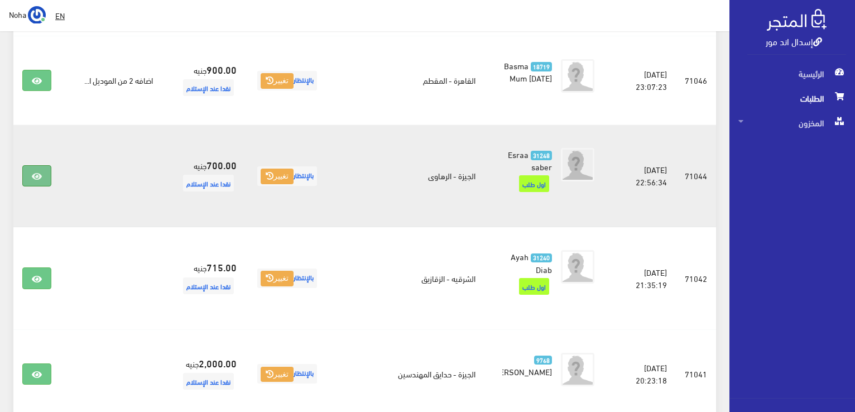
click at [38, 165] on link at bounding box center [36, 175] width 29 height 21
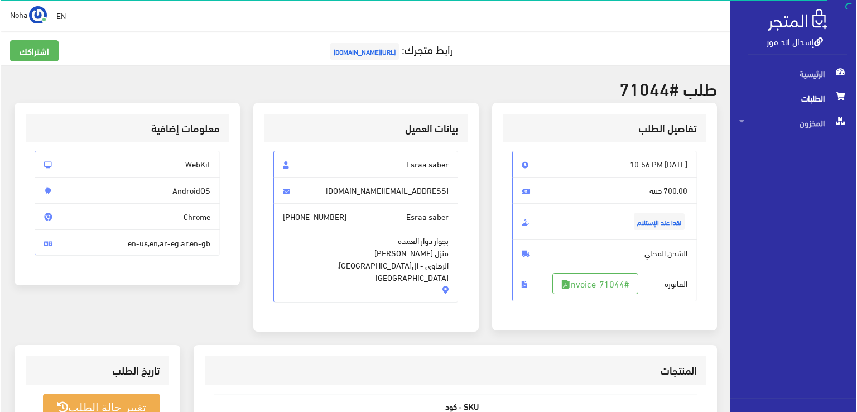
scroll to position [112, 0]
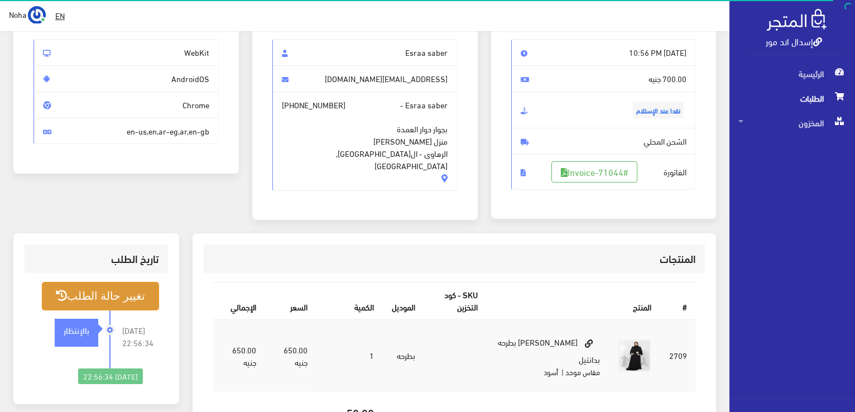
click at [130, 291] on button "تغيير حالة الطلب" at bounding box center [100, 296] width 117 height 28
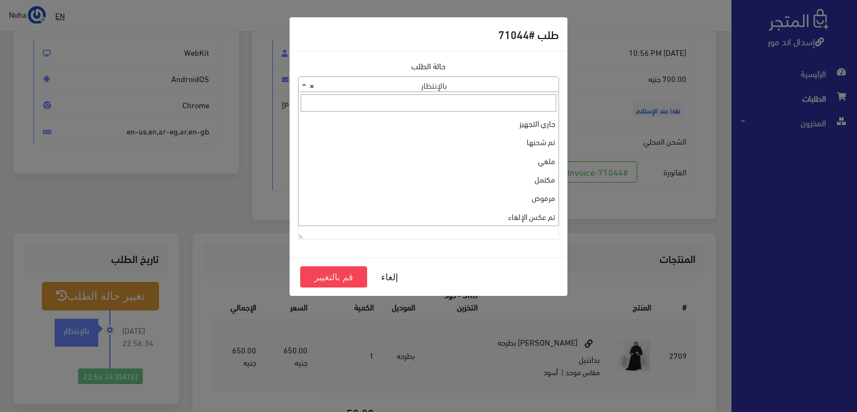
click at [301, 80] on span at bounding box center [304, 84] width 11 height 15
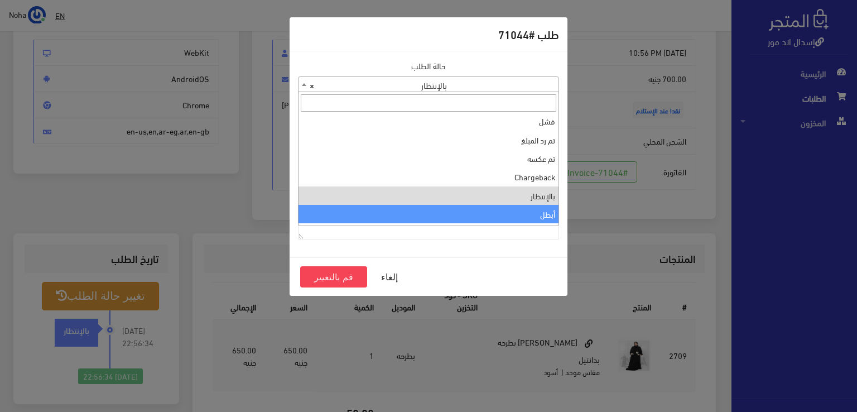
scroll to position [0, 0]
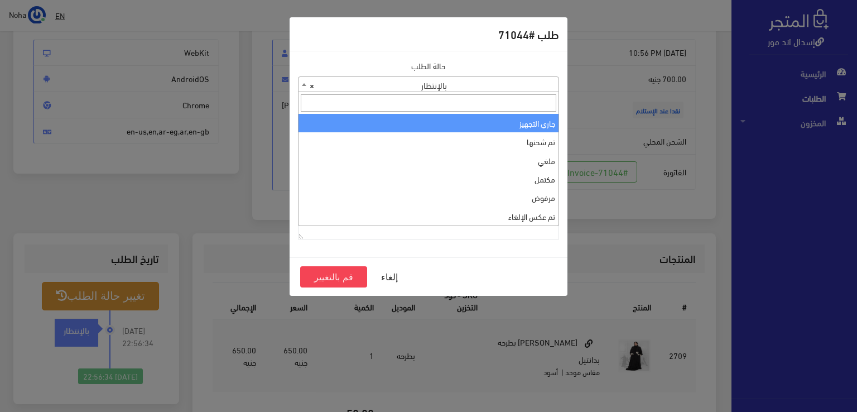
select select "1"
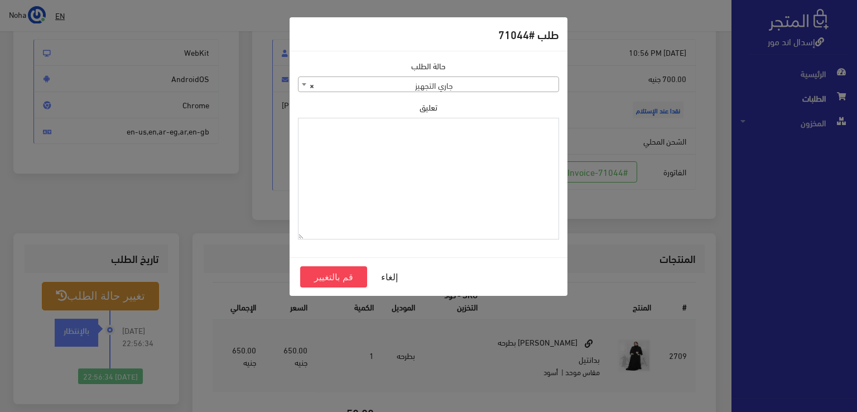
paste textarea "1131880"
type textarea "1131880"
click at [345, 272] on button "قم بالتغيير" at bounding box center [333, 276] width 67 height 21
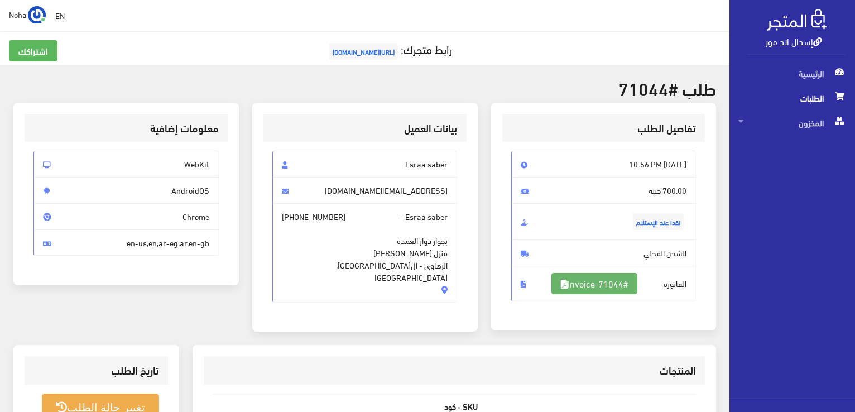
click at [589, 279] on link "#Invoice-71044" at bounding box center [595, 283] width 86 height 21
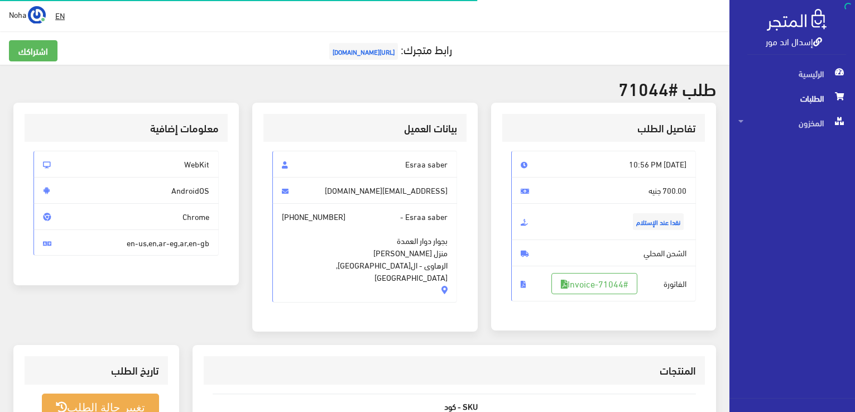
scroll to position [112, 0]
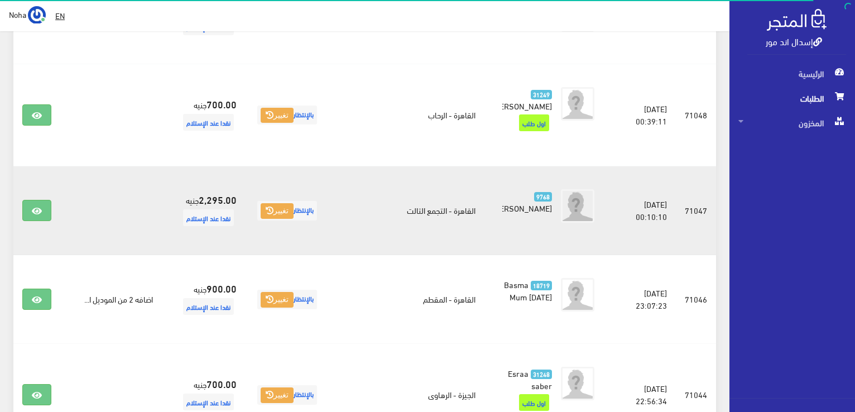
scroll to position [391, 0]
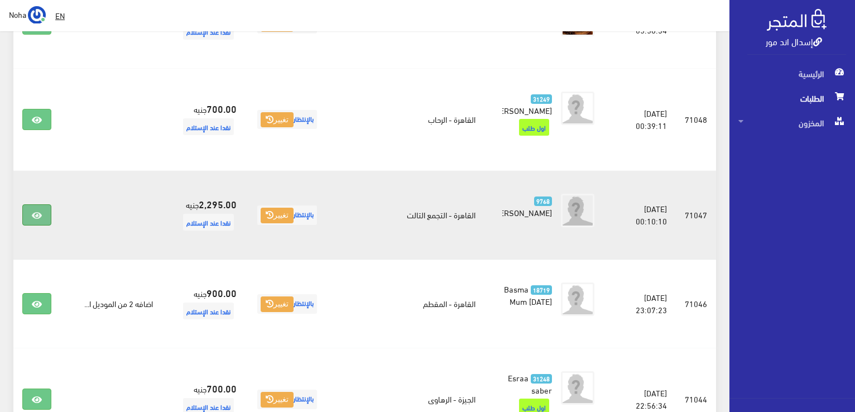
click at [35, 211] on icon at bounding box center [37, 215] width 10 height 9
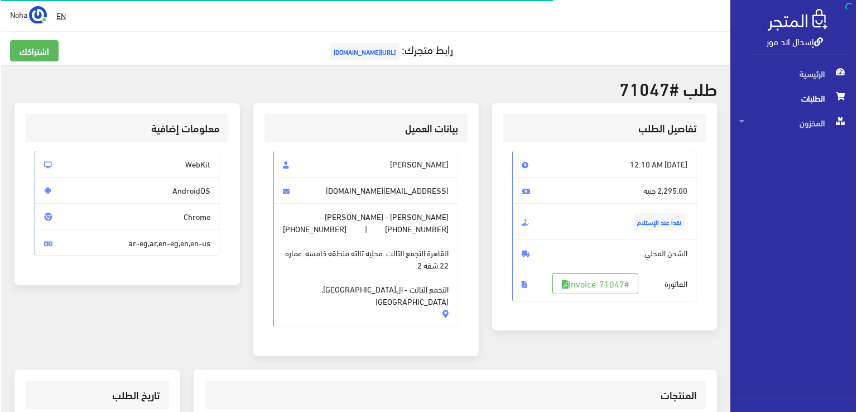
scroll to position [112, 0]
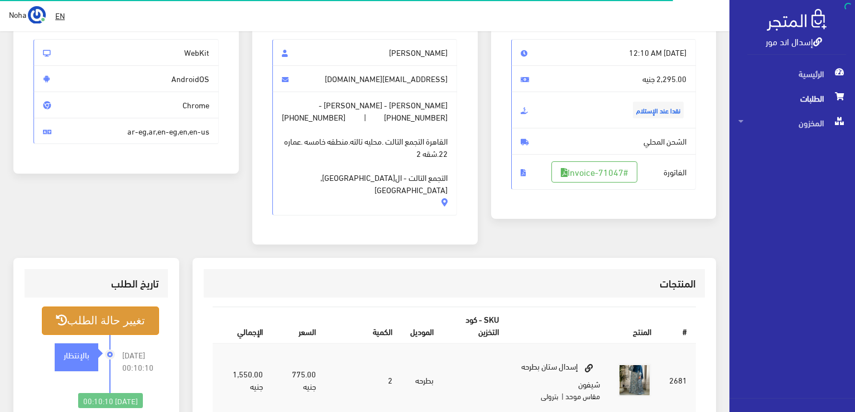
click at [107, 306] on button "تغيير حالة الطلب" at bounding box center [100, 320] width 117 height 28
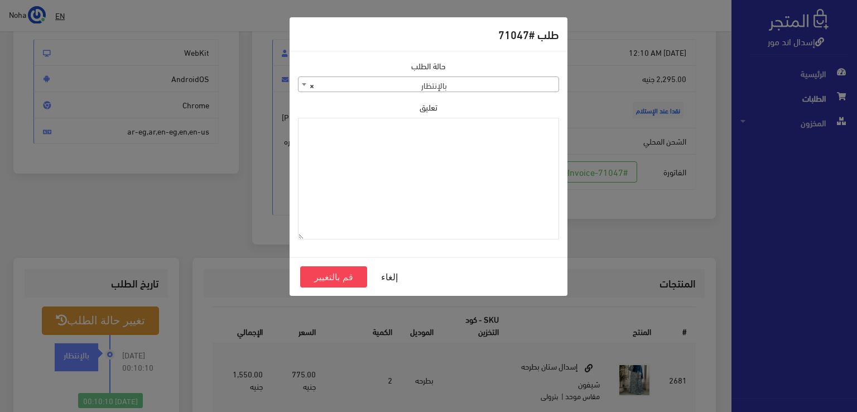
click at [303, 85] on span at bounding box center [304, 84] width 11 height 15
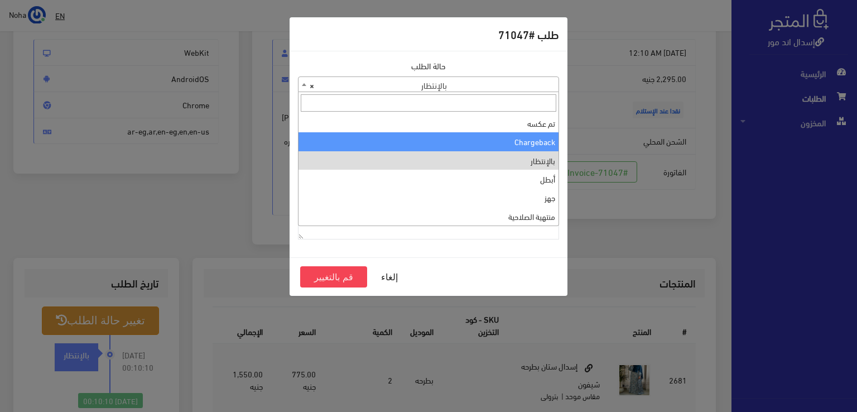
scroll to position [0, 0]
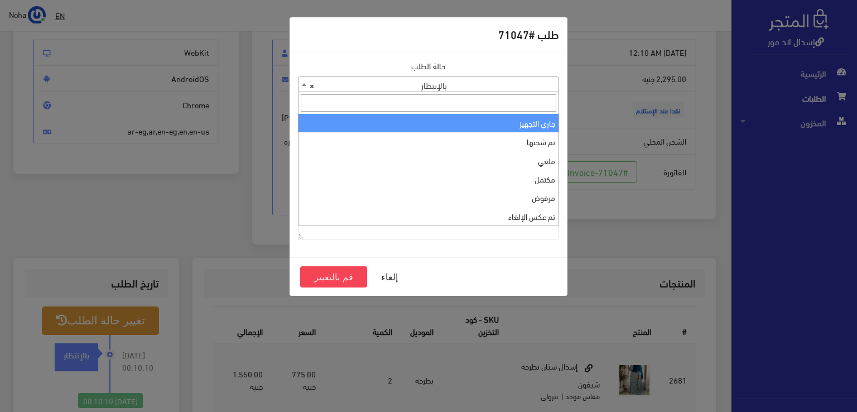
select select "1"
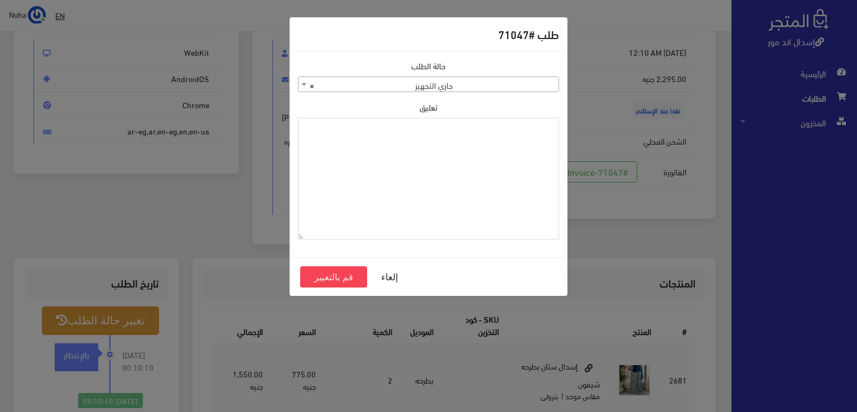
paste textarea "1131880"
type textarea "1131880"
click at [347, 279] on button "قم بالتغيير" at bounding box center [333, 276] width 67 height 21
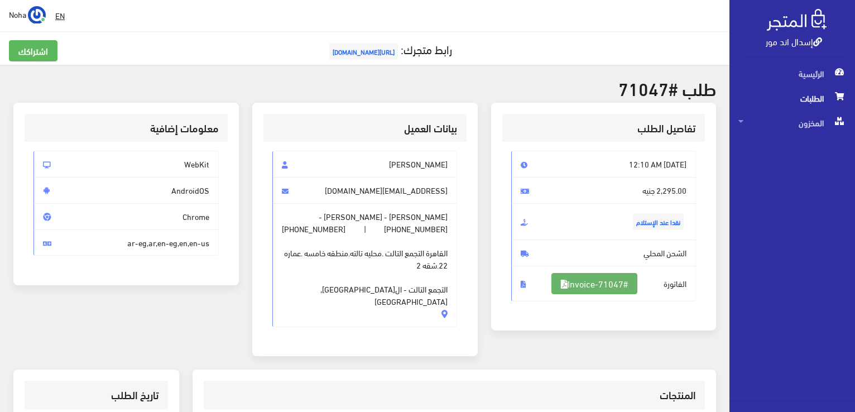
click at [605, 281] on link "#Invoice-71047" at bounding box center [595, 283] width 86 height 21
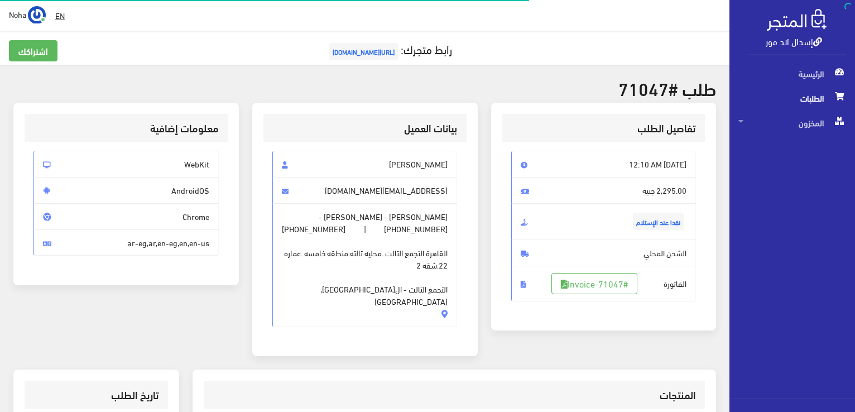
scroll to position [112, 0]
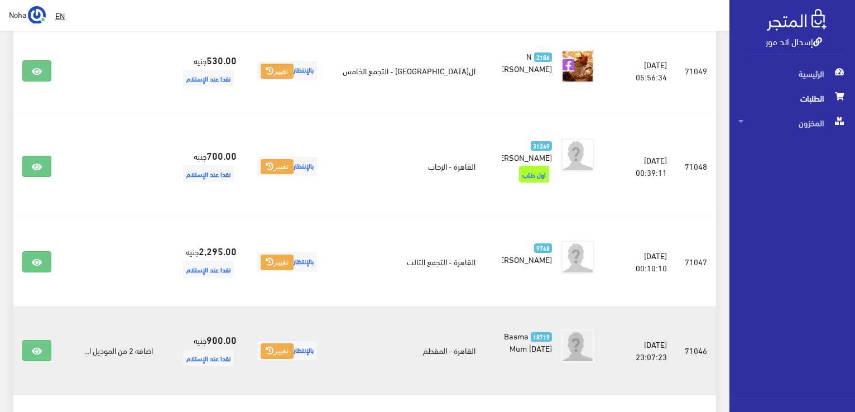
scroll to position [223, 0]
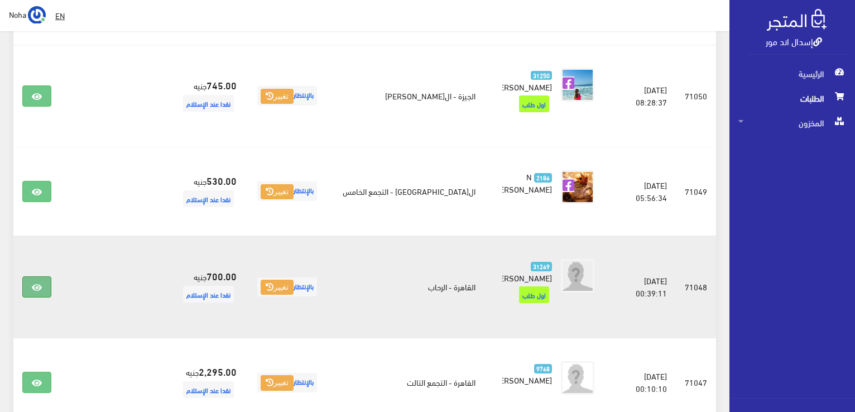
click at [40, 283] on icon at bounding box center [37, 287] width 10 height 9
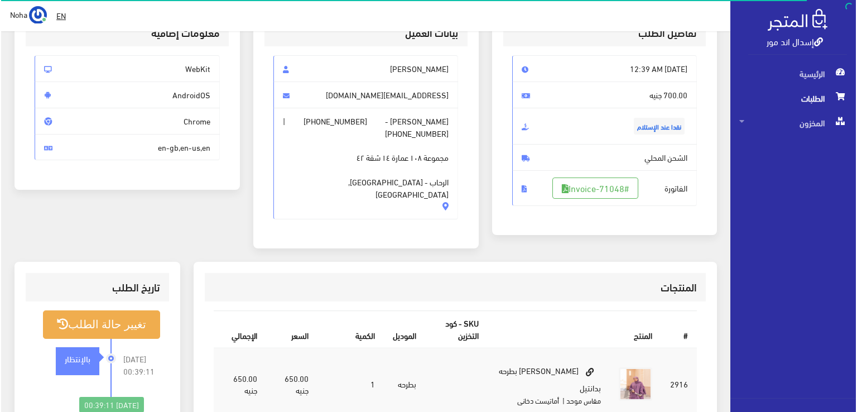
scroll to position [167, 0]
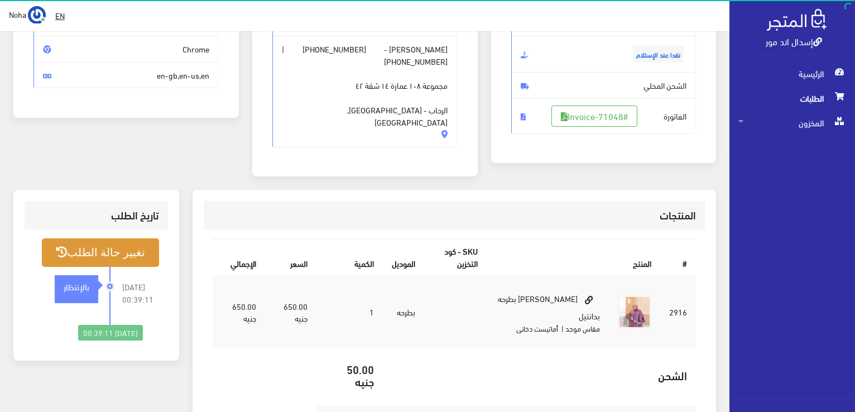
click at [125, 238] on button "تغيير حالة الطلب" at bounding box center [100, 252] width 117 height 28
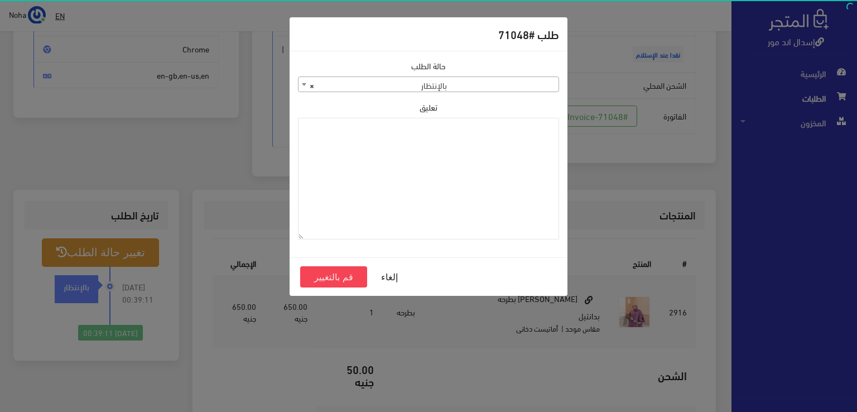
click at [304, 85] on b at bounding box center [304, 84] width 4 height 3
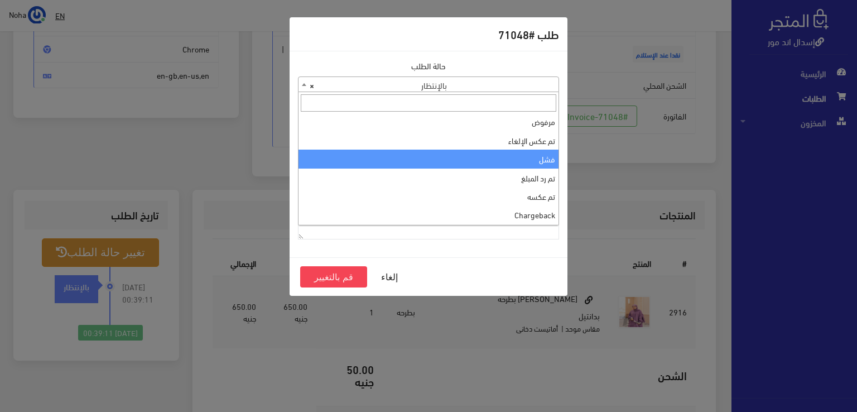
scroll to position [0, 0]
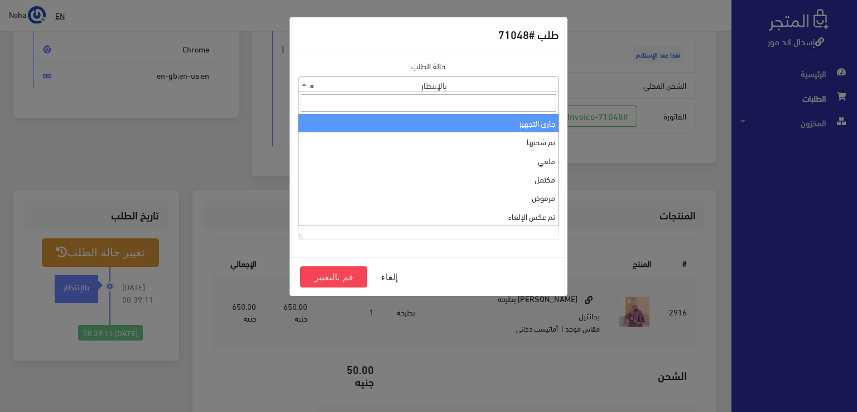
select select "1"
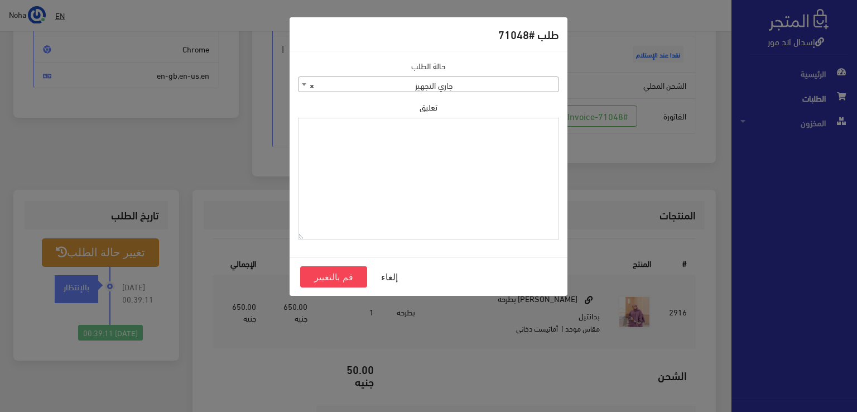
paste textarea "1131880"
type textarea "1131880"
click at [352, 279] on button "قم بالتغيير" at bounding box center [333, 276] width 67 height 21
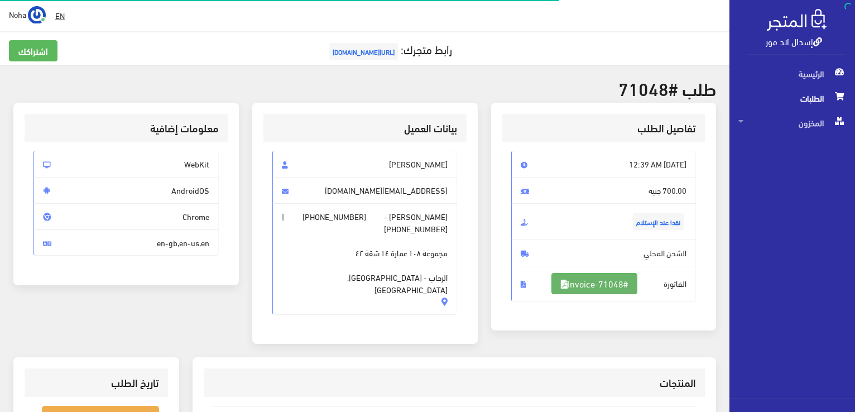
click at [606, 282] on link "#Invoice-71048" at bounding box center [595, 283] width 86 height 21
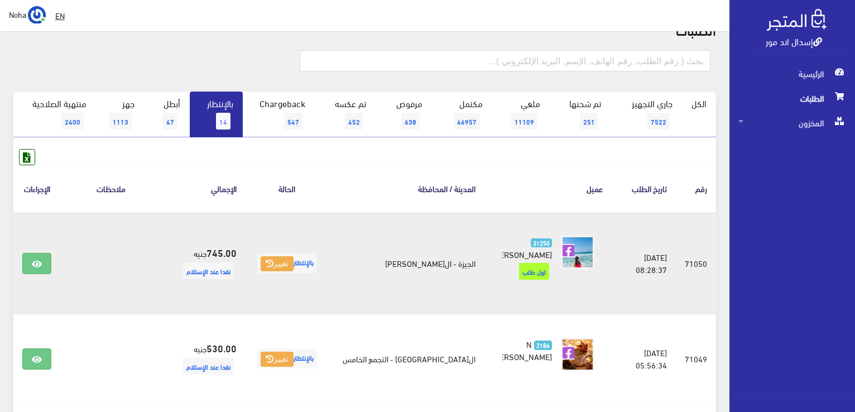
scroll to position [167, 0]
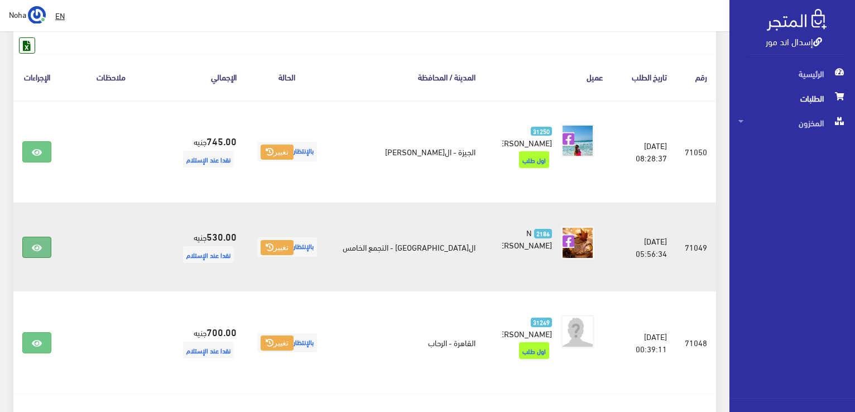
click at [42, 237] on link at bounding box center [36, 247] width 29 height 21
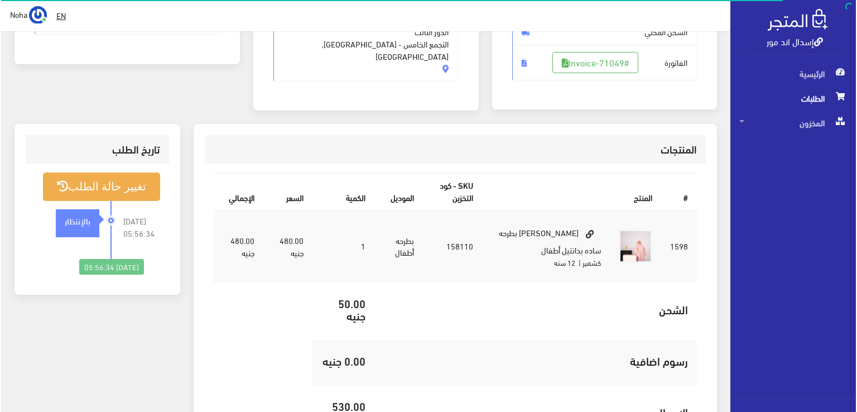
scroll to position [223, 0]
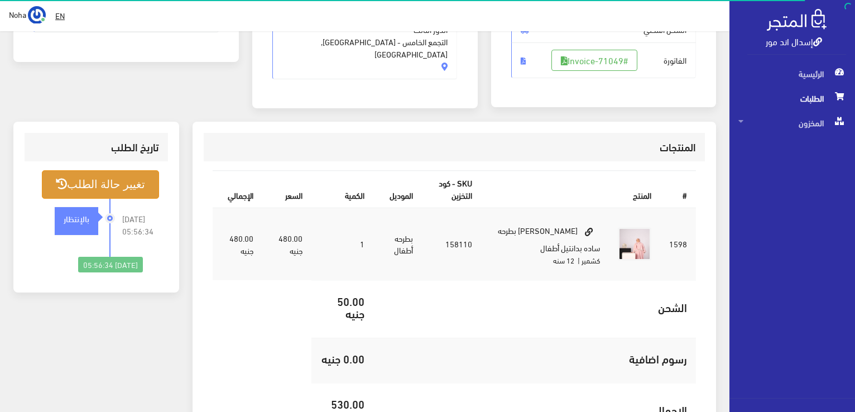
click at [143, 180] on button "تغيير حالة الطلب" at bounding box center [100, 184] width 117 height 28
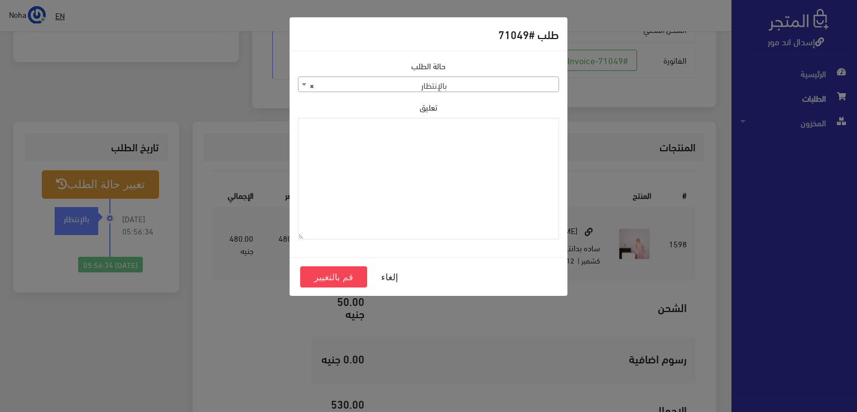
click at [302, 85] on span at bounding box center [304, 84] width 11 height 15
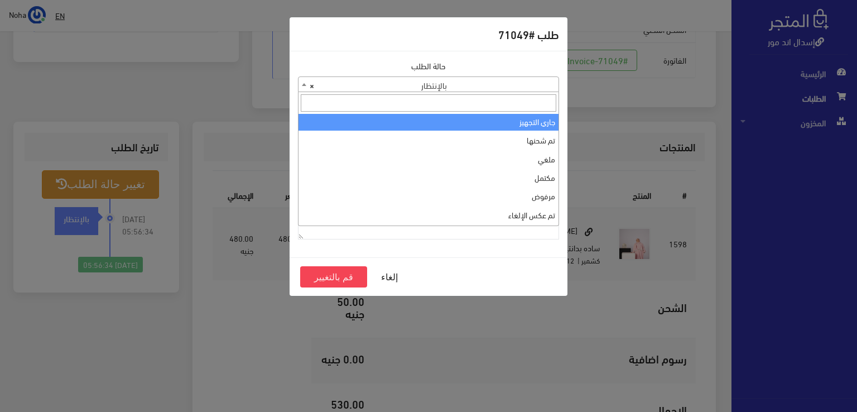
scroll to position [0, 0]
select select "1"
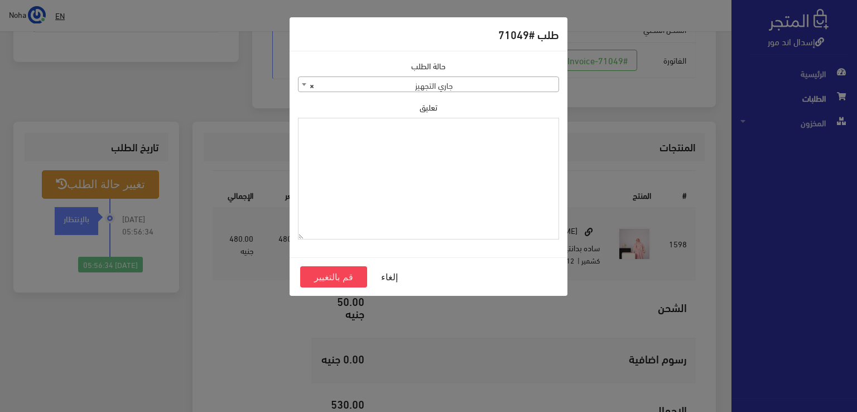
paste textarea "1131880"
type textarea "1131880"
click at [333, 274] on button "قم بالتغيير" at bounding box center [333, 276] width 67 height 21
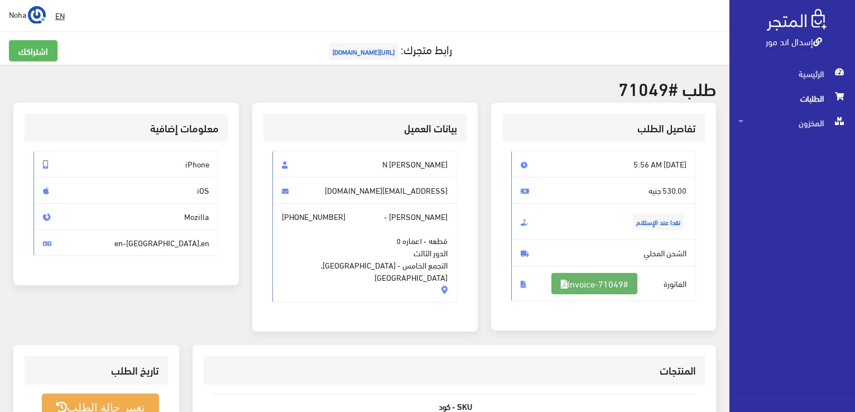
click at [583, 280] on link "#Invoice-71049" at bounding box center [595, 283] width 86 height 21
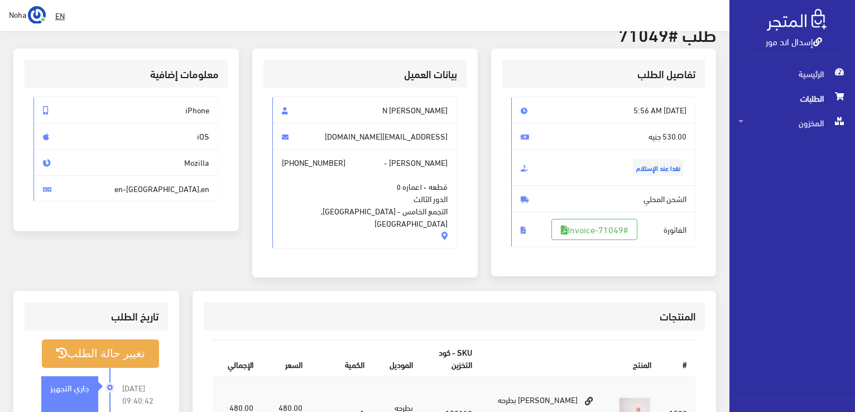
scroll to position [52, 0]
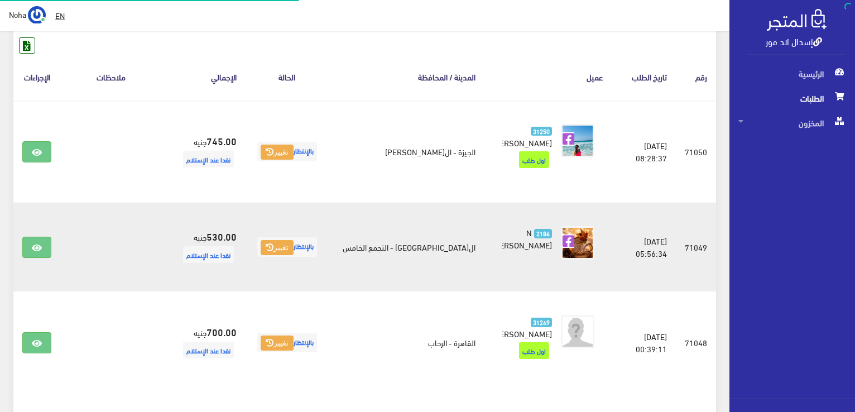
scroll to position [167, 0]
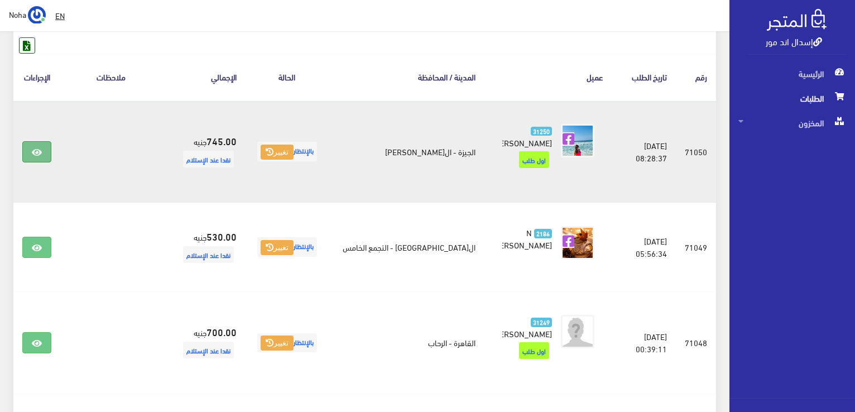
click at [33, 148] on icon at bounding box center [37, 152] width 10 height 9
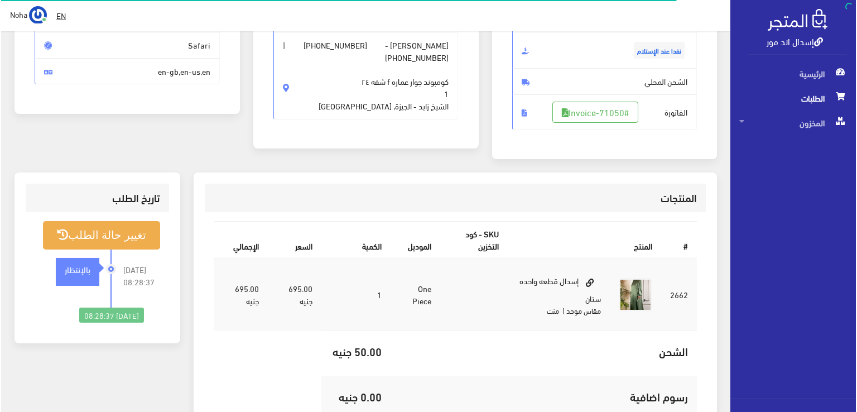
scroll to position [223, 0]
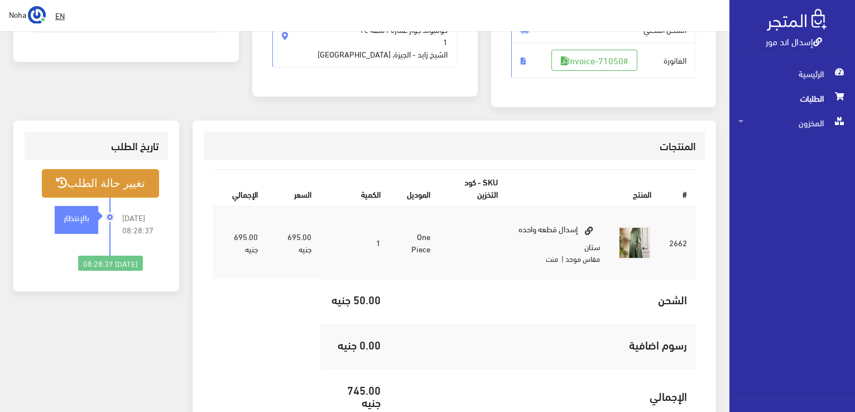
click at [131, 180] on button "تغيير حالة الطلب" at bounding box center [100, 183] width 117 height 28
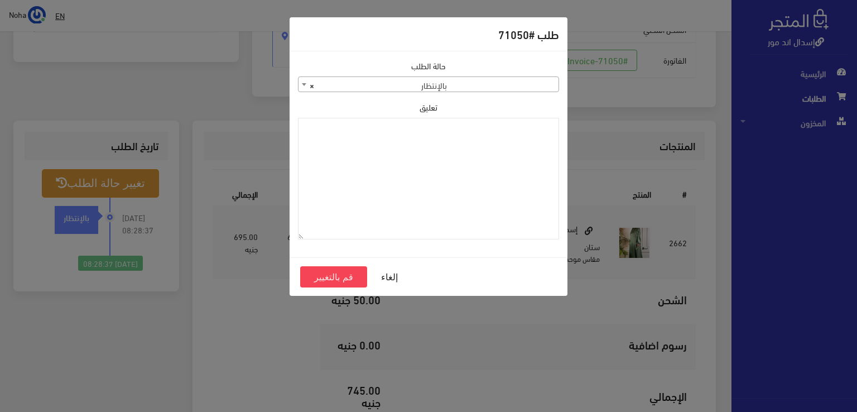
click at [304, 83] on b at bounding box center [304, 84] width 4 height 3
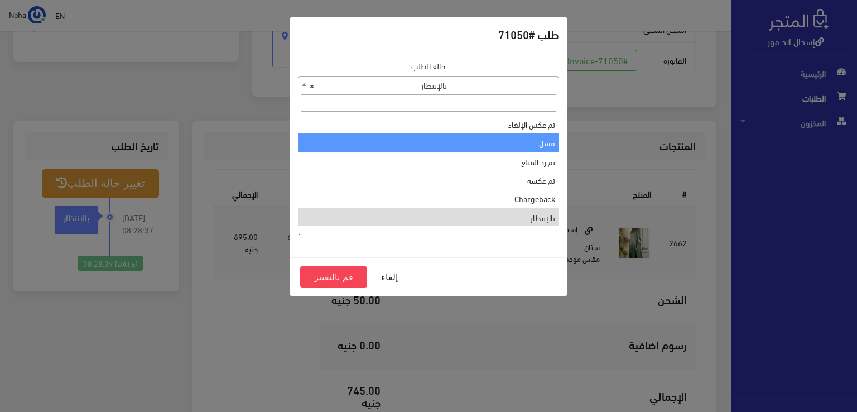
scroll to position [0, 0]
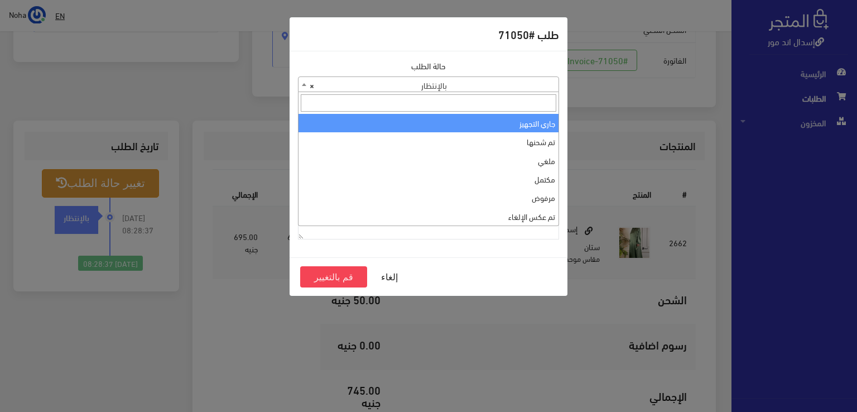
select select "1"
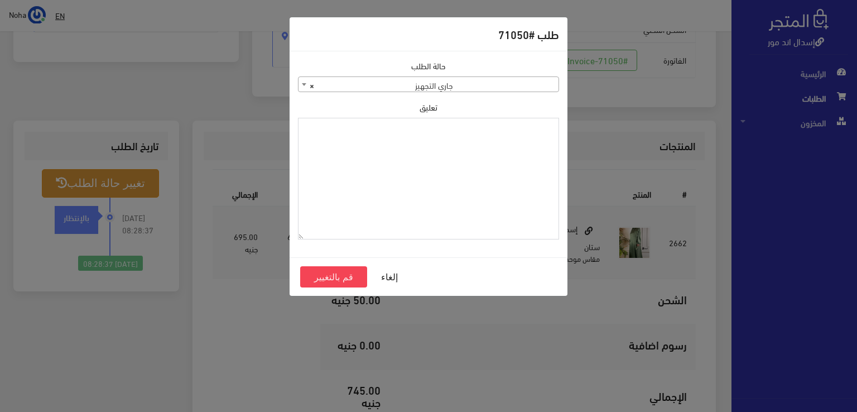
paste textarea "1131880"
type textarea "1131880"
click at [344, 275] on button "قم بالتغيير" at bounding box center [333, 276] width 67 height 21
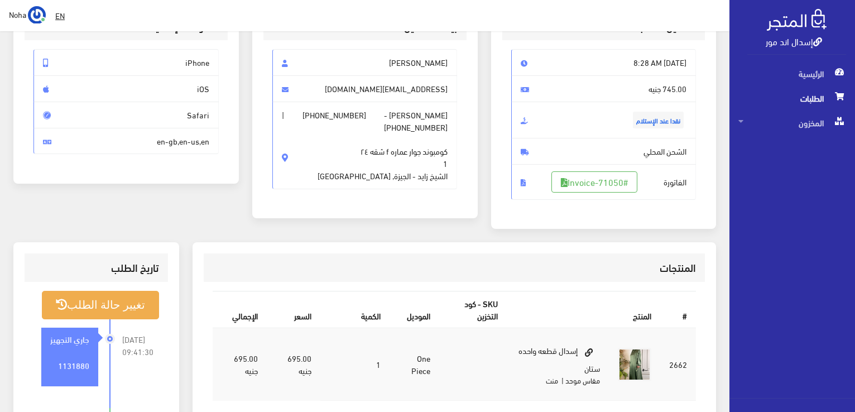
scroll to position [56, 0]
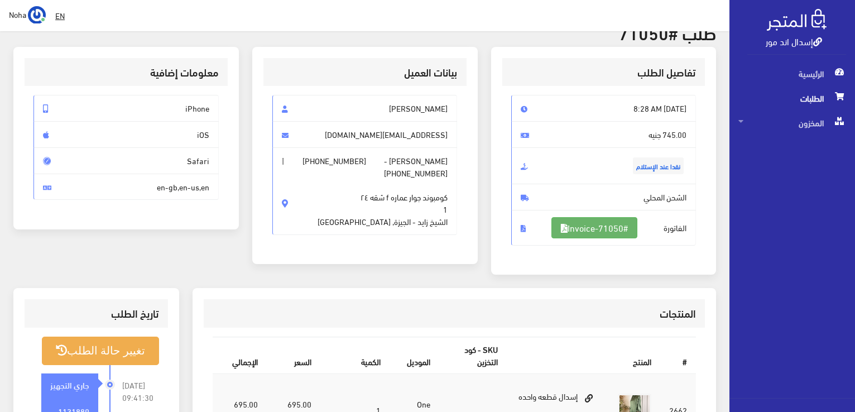
click at [620, 233] on link "#Invoice-71050" at bounding box center [595, 227] width 86 height 21
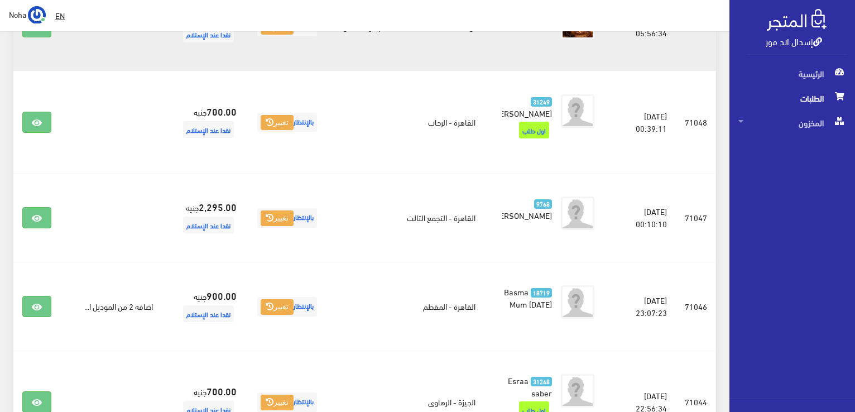
scroll to position [391, 0]
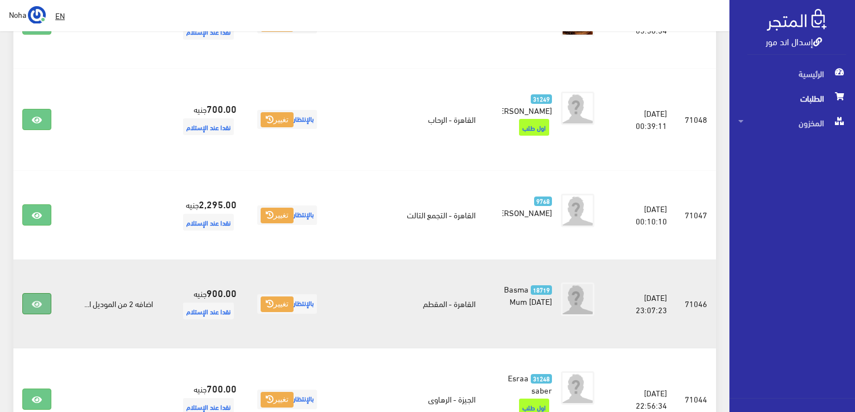
click at [34, 300] on icon at bounding box center [37, 304] width 10 height 9
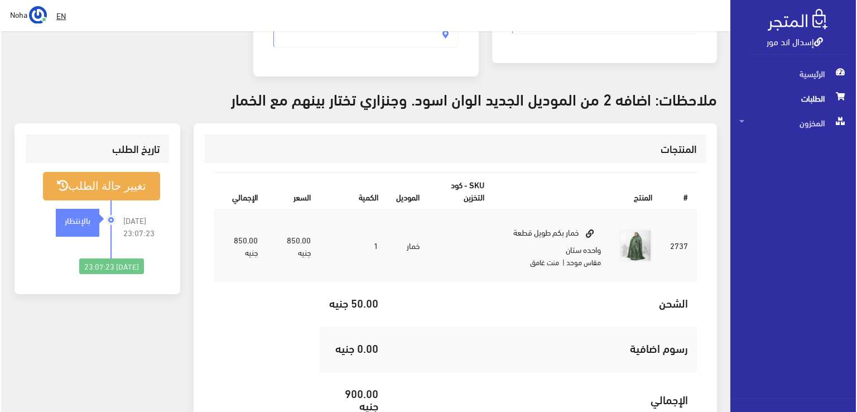
scroll to position [279, 0]
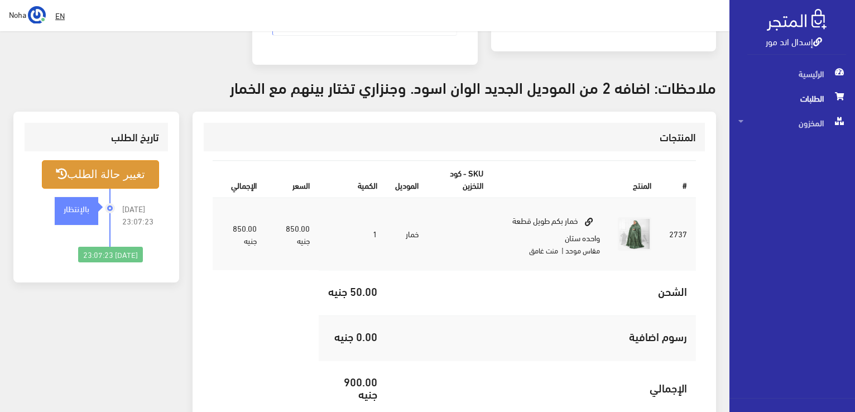
click at [117, 160] on button "تغيير حالة الطلب" at bounding box center [100, 174] width 117 height 28
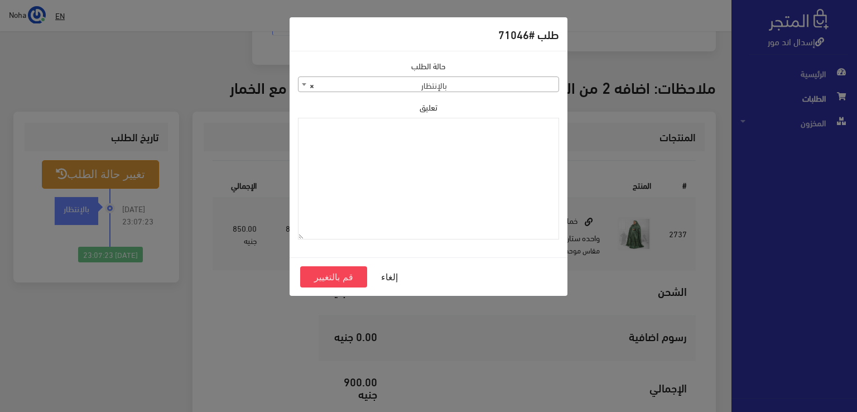
click at [301, 84] on span at bounding box center [304, 84] width 11 height 15
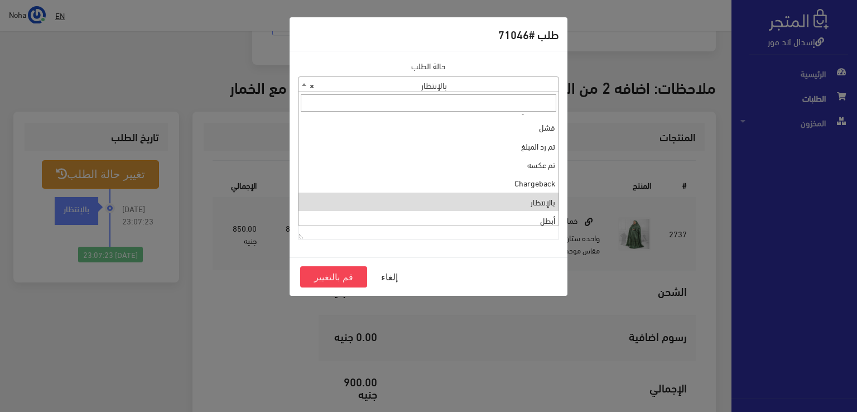
scroll to position [0, 0]
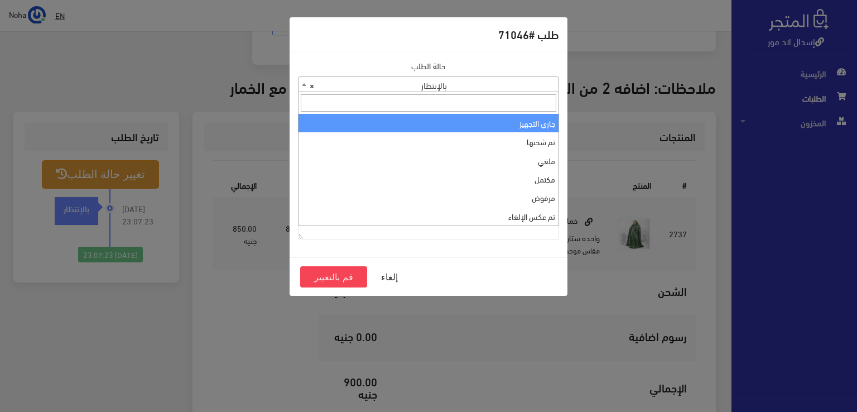
select select "1"
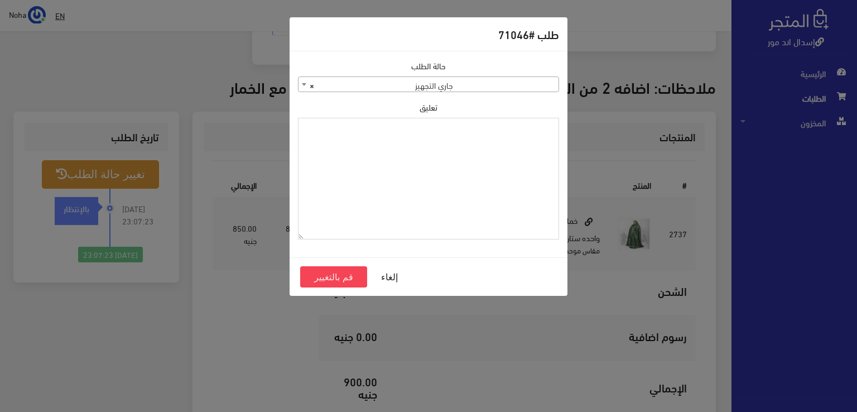
paste textarea "1131880"
type textarea "1131880"
click at [326, 275] on button "قم بالتغيير" at bounding box center [333, 276] width 67 height 21
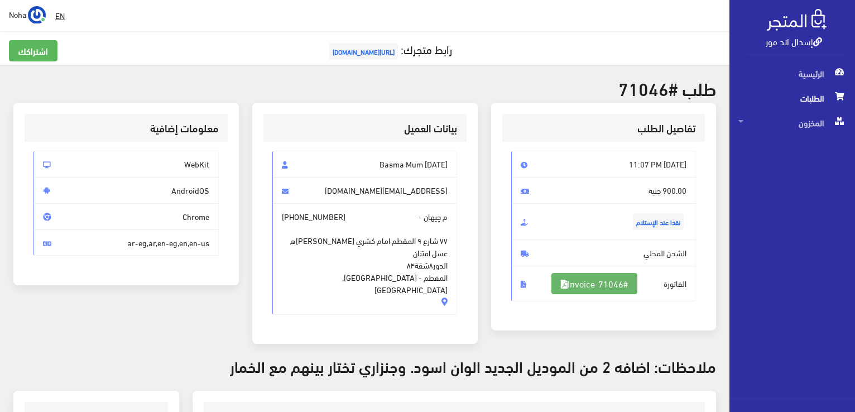
click at [617, 281] on link "#Invoice-71046" at bounding box center [595, 283] width 86 height 21
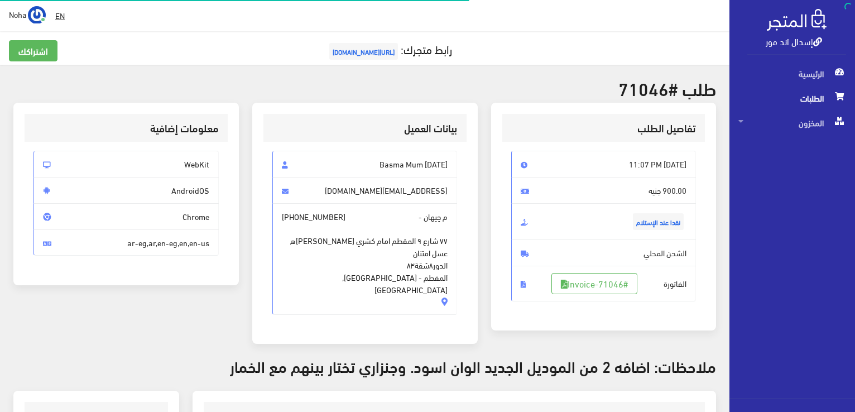
scroll to position [267, 0]
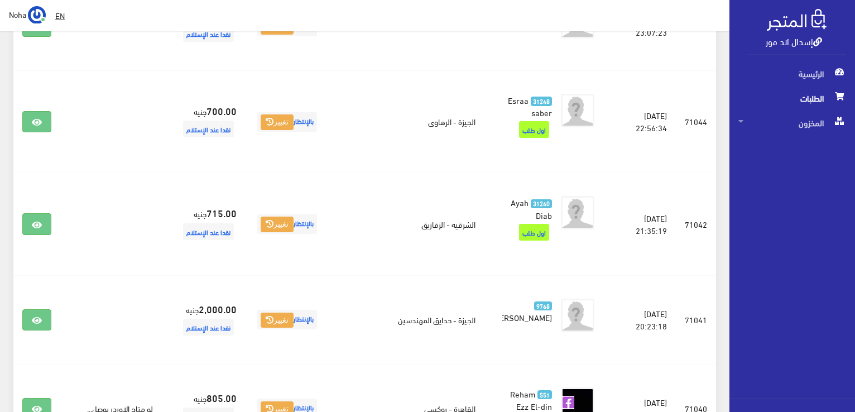
scroll to position [670, 0]
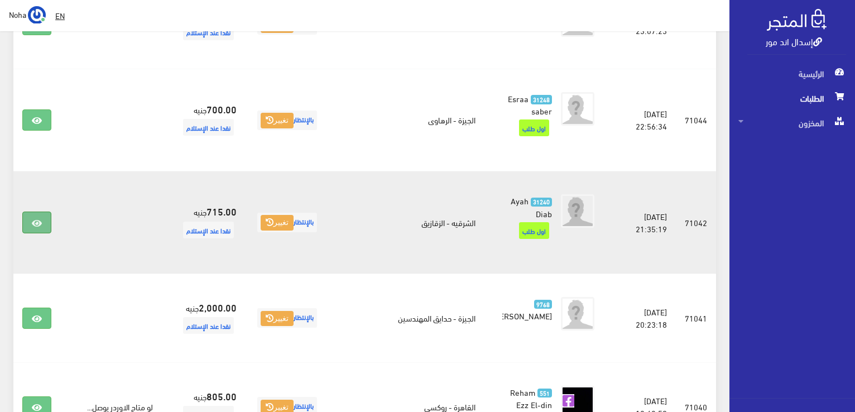
click at [36, 219] on icon at bounding box center [37, 223] width 10 height 9
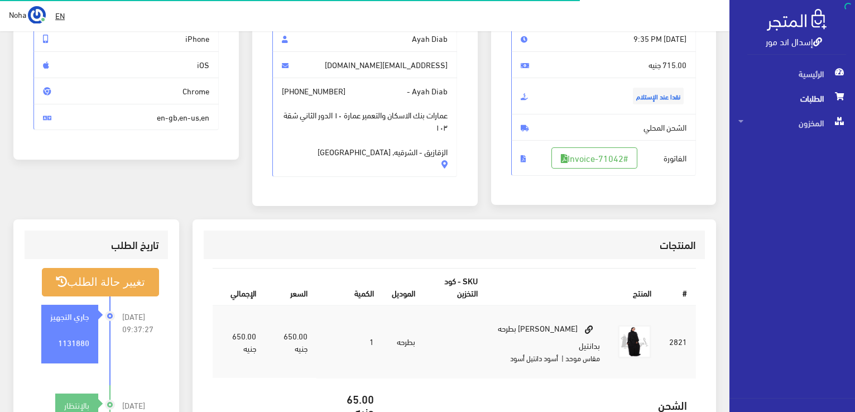
scroll to position [56, 0]
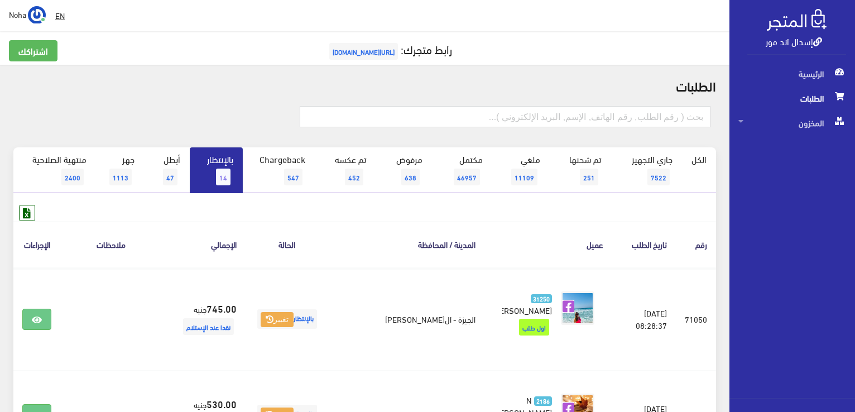
click at [224, 170] on span "14" at bounding box center [223, 177] width 15 height 17
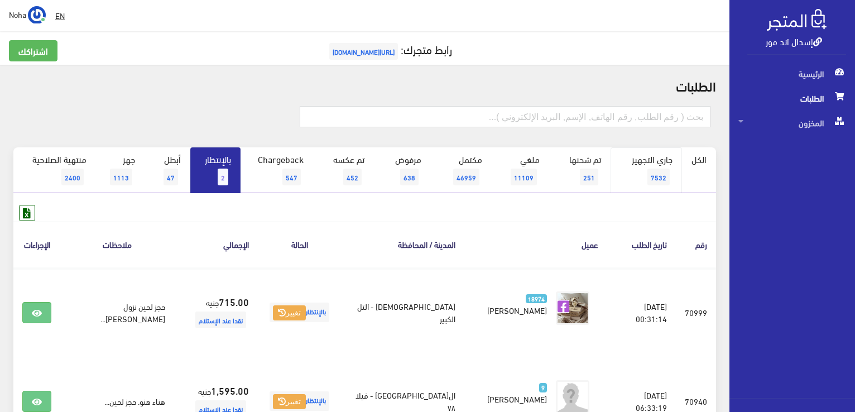
click at [661, 179] on span "7532" at bounding box center [659, 177] width 22 height 17
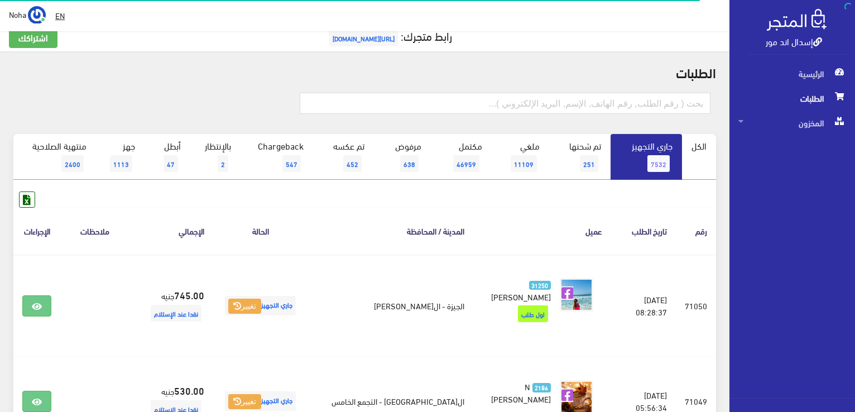
scroll to position [56, 0]
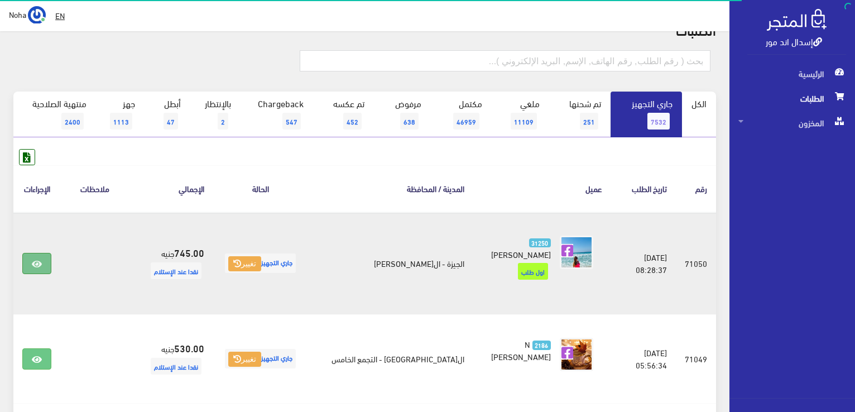
click at [37, 263] on icon at bounding box center [37, 264] width 10 height 9
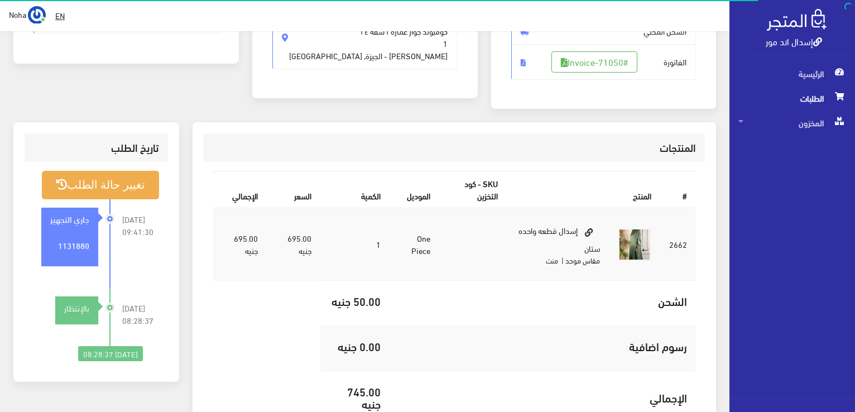
scroll to position [223, 0]
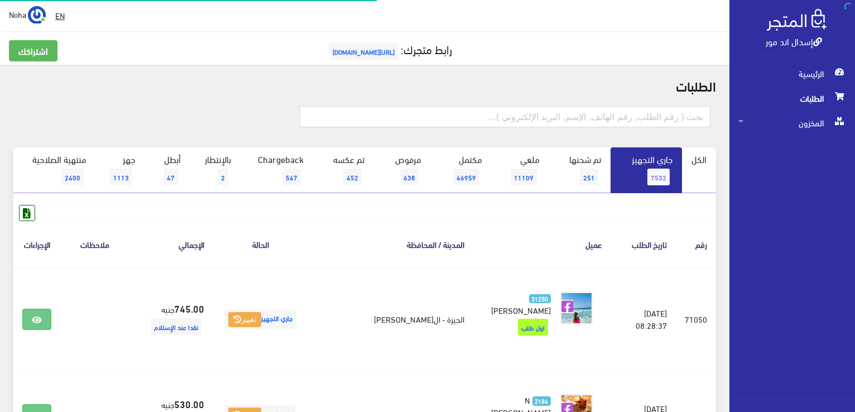
scroll to position [56, 0]
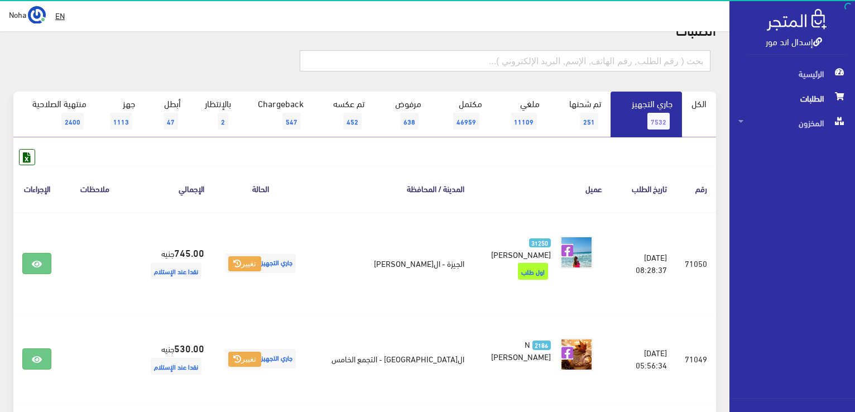
click at [547, 61] on input "text" at bounding box center [505, 60] width 411 height 21
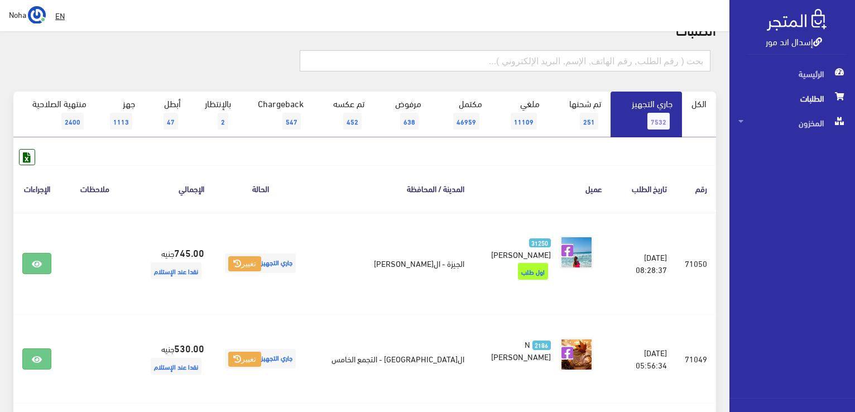
click at [497, 59] on input "text" at bounding box center [505, 60] width 411 height 21
type input "70998"
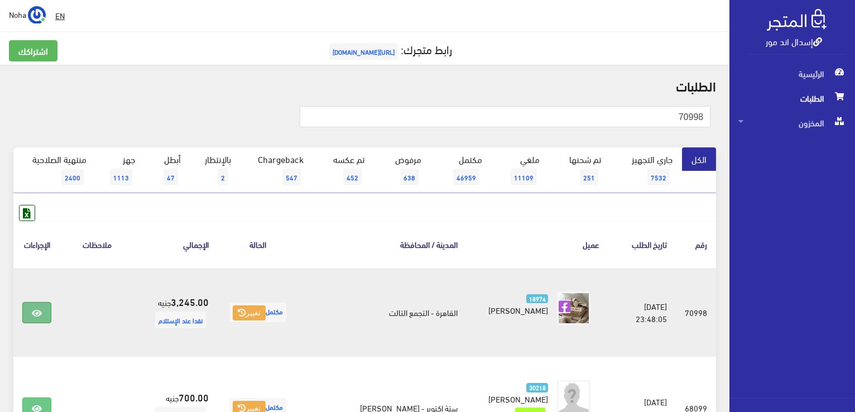
click at [39, 311] on icon at bounding box center [37, 313] width 10 height 9
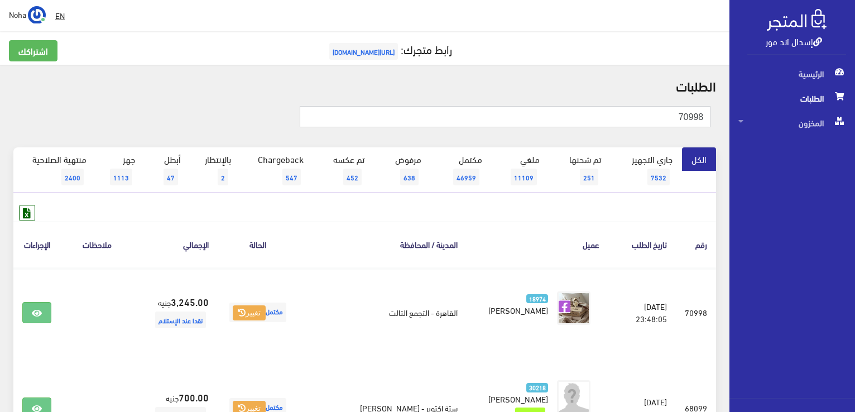
click at [650, 117] on input "70998" at bounding box center [505, 116] width 411 height 21
type input "7"
type input "70878"
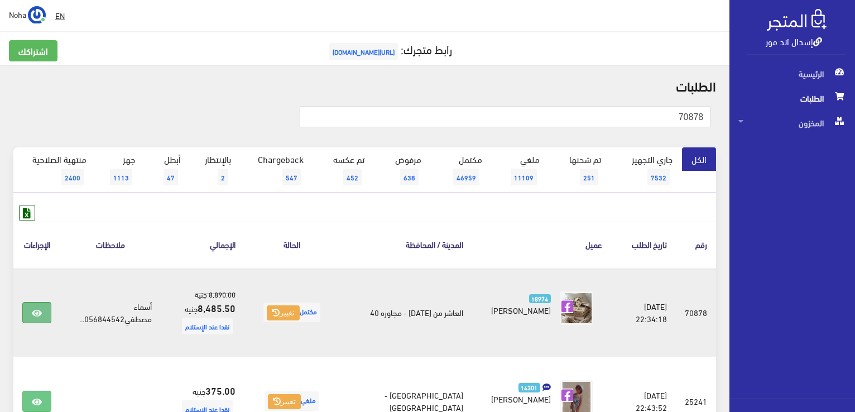
click at [40, 313] on icon at bounding box center [37, 313] width 10 height 9
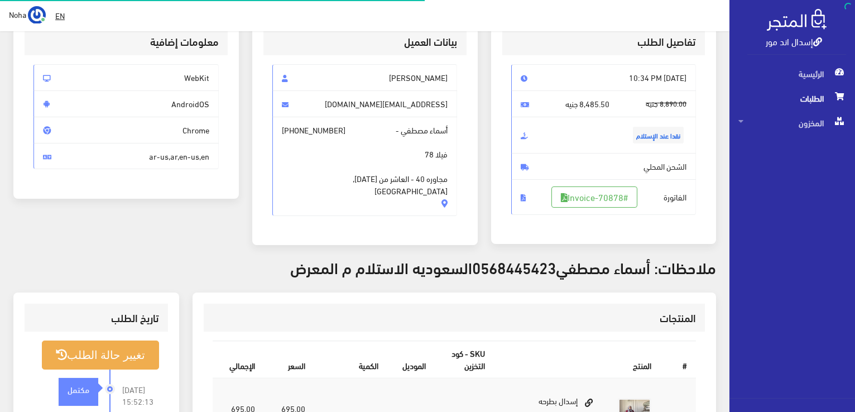
scroll to position [167, 0]
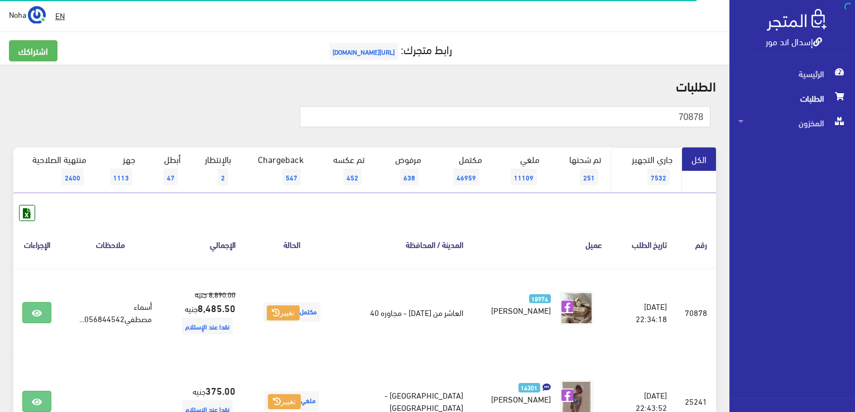
click at [654, 175] on span "7532" at bounding box center [659, 177] width 22 height 17
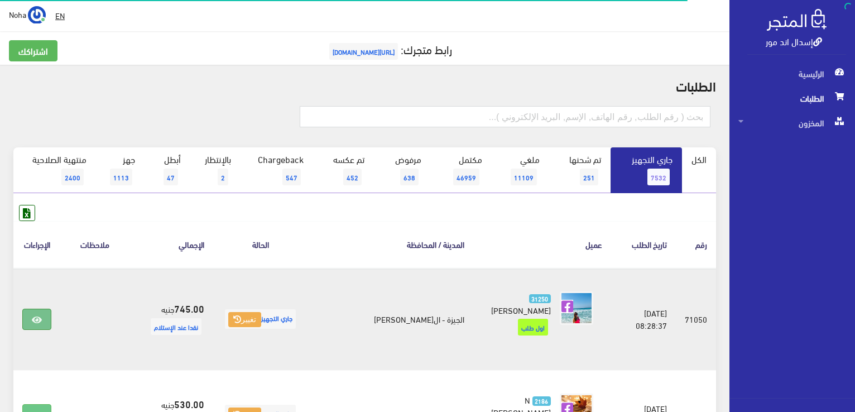
click at [39, 318] on icon at bounding box center [37, 319] width 10 height 9
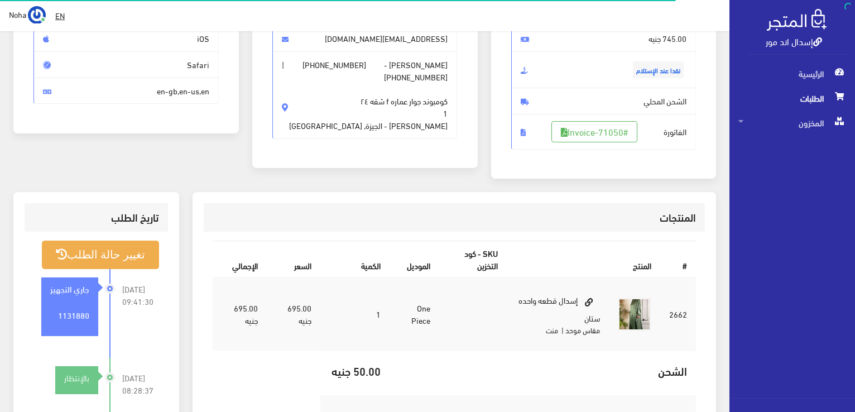
scroll to position [167, 0]
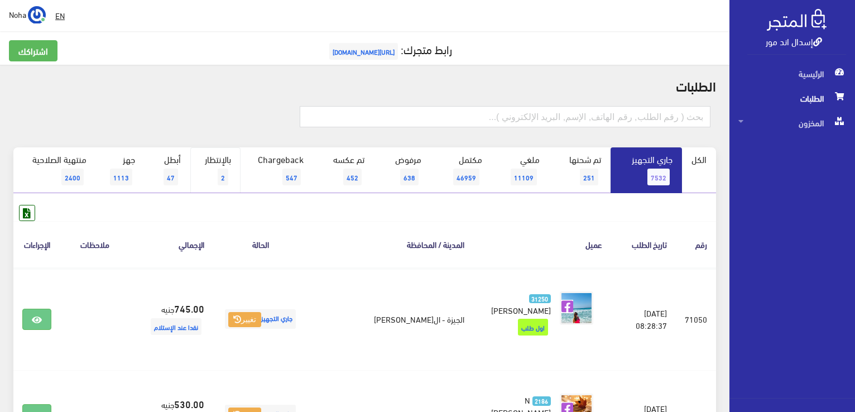
click at [223, 172] on span "2" at bounding box center [223, 177] width 11 height 17
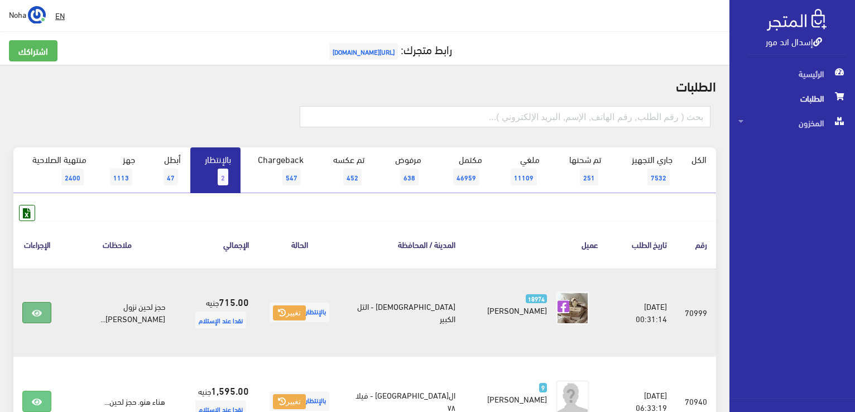
click at [32, 311] on link at bounding box center [36, 312] width 29 height 21
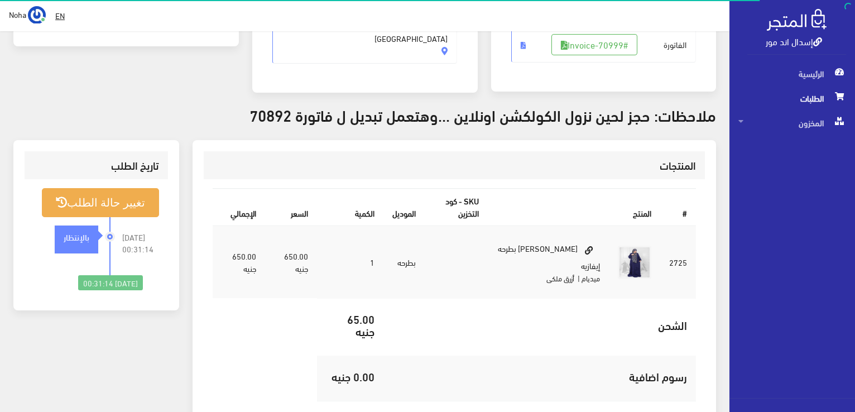
scroll to position [279, 0]
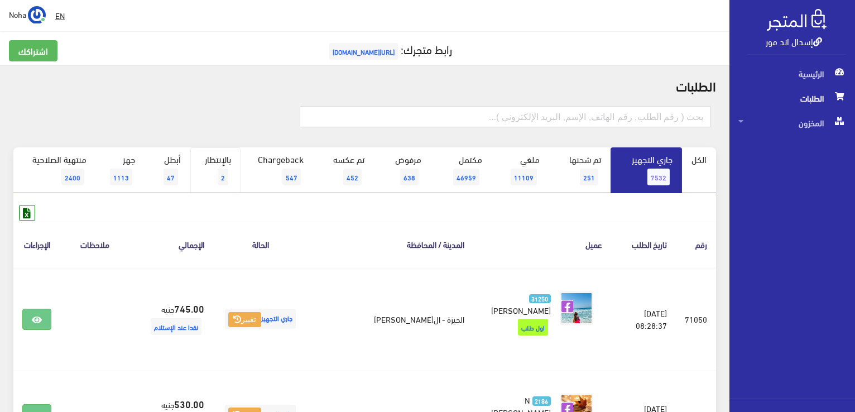
click at [218, 172] on link "بالإنتظار 2" at bounding box center [215, 170] width 50 height 46
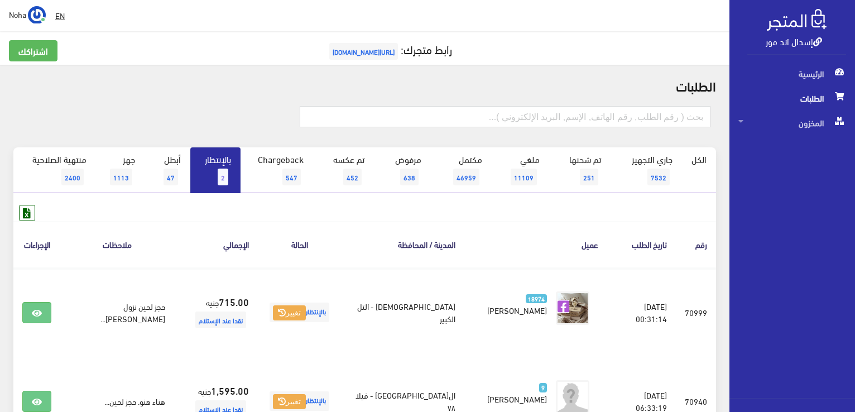
click at [228, 174] on span "2" at bounding box center [223, 177] width 11 height 17
click at [217, 175] on link "بالإنتظار 2" at bounding box center [215, 170] width 50 height 46
click at [529, 114] on input "text" at bounding box center [505, 116] width 411 height 21
type input "71040"
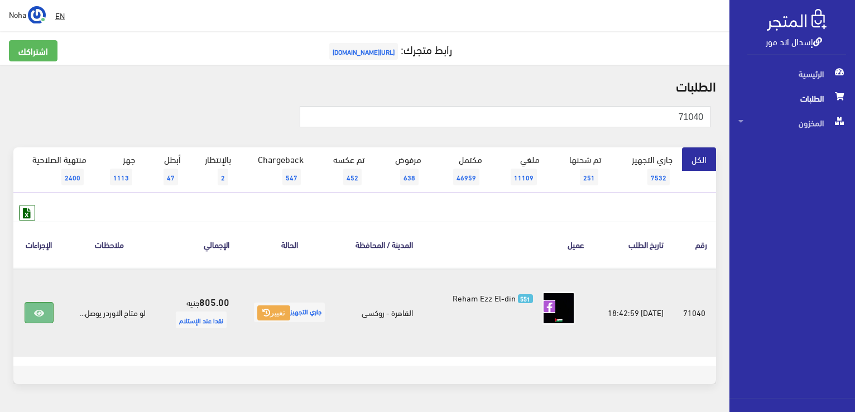
click at [36, 310] on icon at bounding box center [39, 313] width 10 height 9
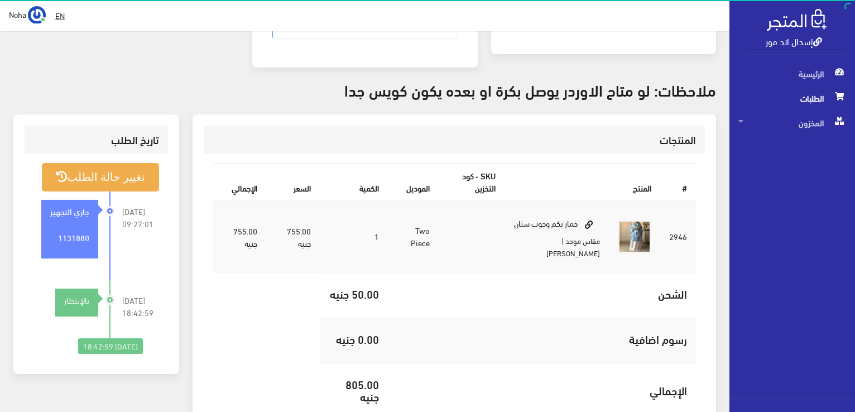
scroll to position [279, 0]
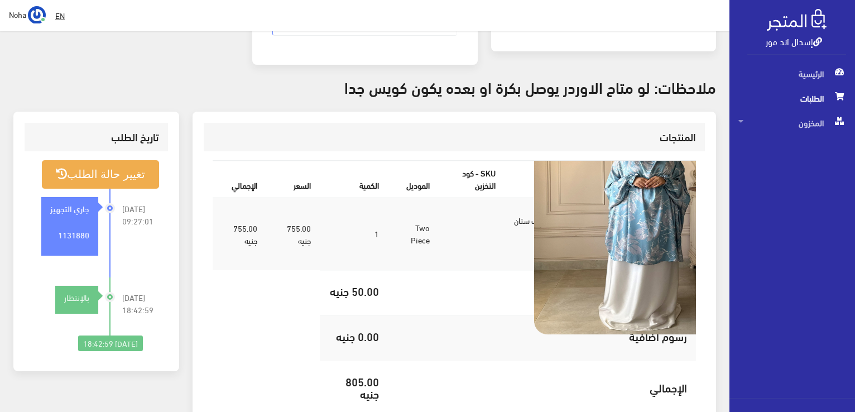
click at [637, 226] on img at bounding box center [634, 233] width 201 height 201
